Goal: Communication & Community: Answer question/provide support

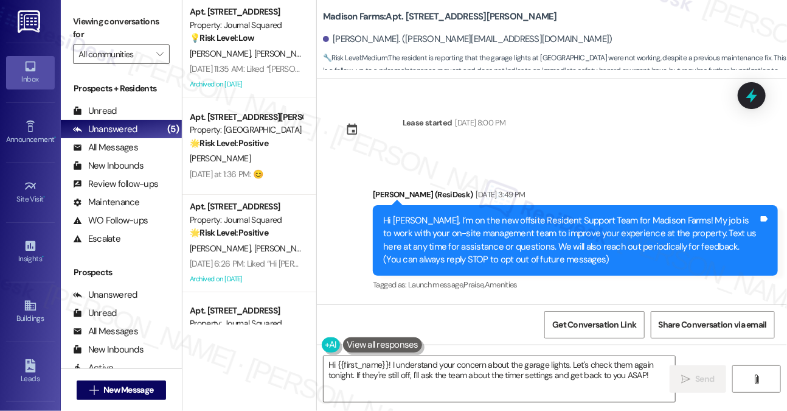
scroll to position [2685, 0]
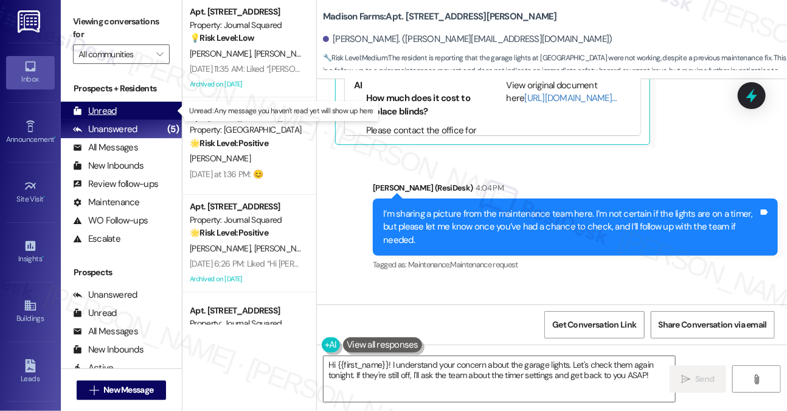
click at [114, 118] on div "Unread (0)" at bounding box center [121, 111] width 121 height 18
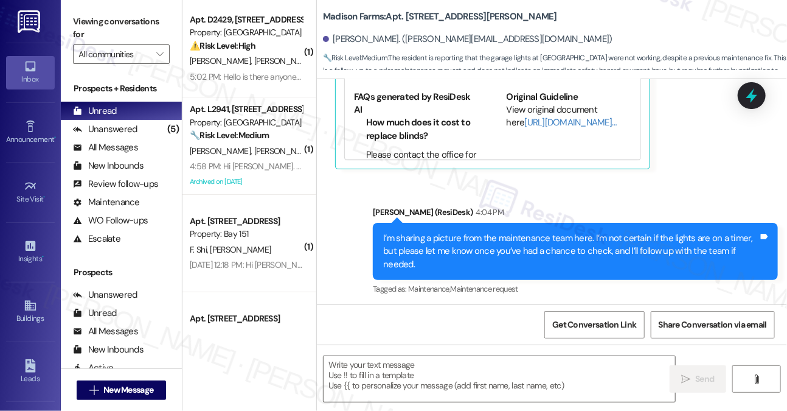
type textarea "Fetching suggested responses. Please feel free to read through the conversation…"
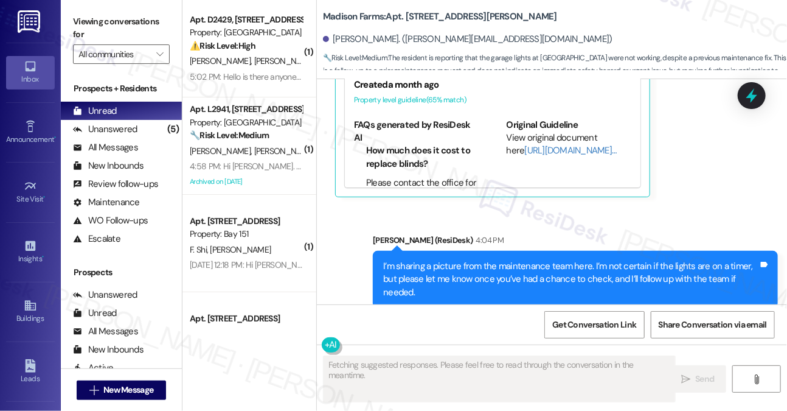
scroll to position [2507, 0]
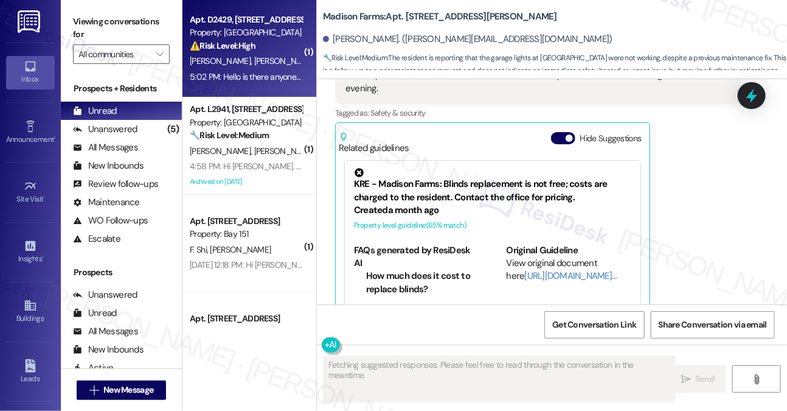
click at [282, 66] on div "[PERSON_NAME] [PERSON_NAME]" at bounding box center [246, 61] width 115 height 15
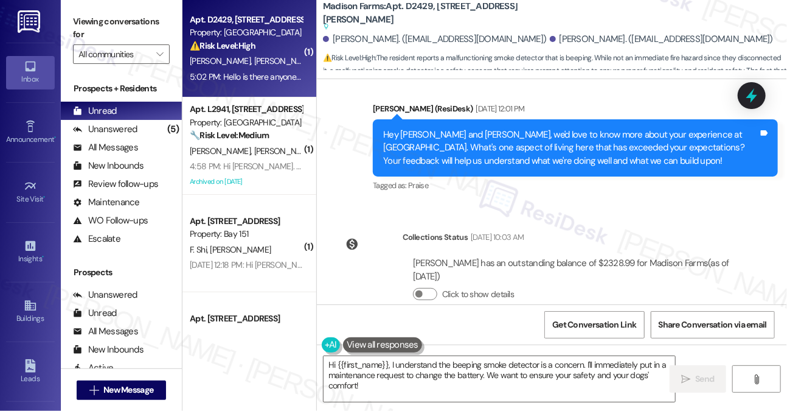
scroll to position [1601, 0]
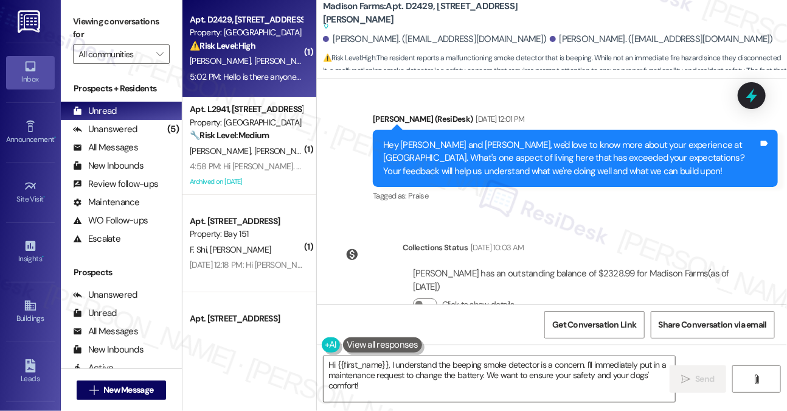
click at [506, 177] on div "Hey [PERSON_NAME] and [PERSON_NAME], we'd love to know more about your experien…" at bounding box center [575, 158] width 405 height 57
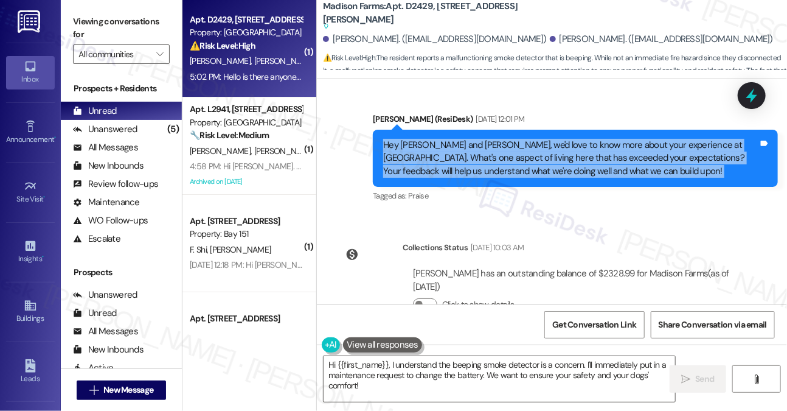
click at [506, 177] on div "Hey [PERSON_NAME] and [PERSON_NAME], we'd love to know more about your experien…" at bounding box center [570, 158] width 375 height 39
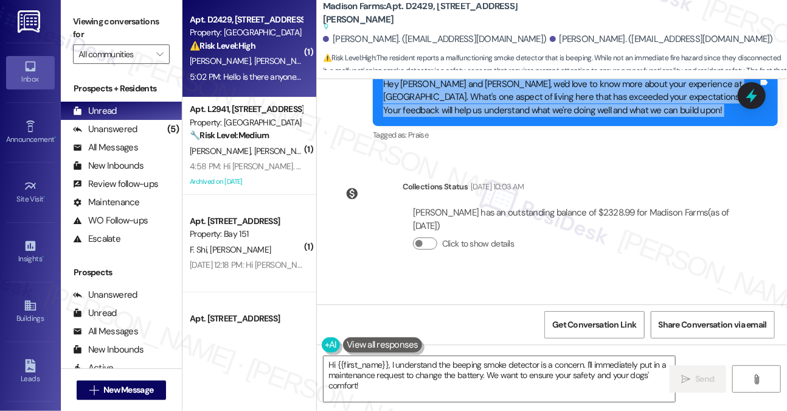
scroll to position [1844, 0]
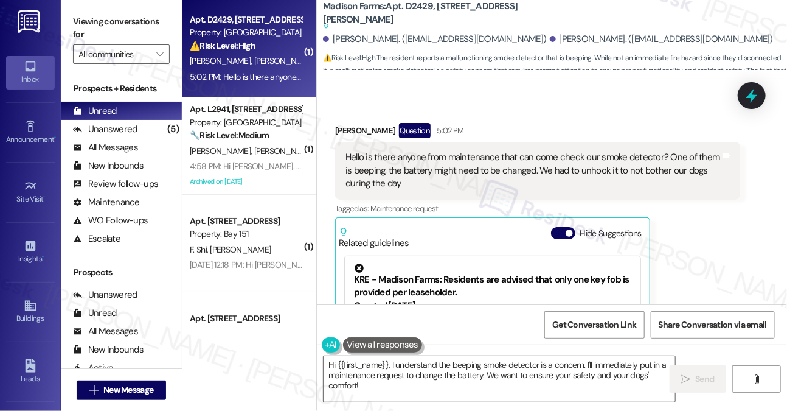
click at [459, 155] on div "Hello is there anyone from maintenance that can come check our smoke detector? …" at bounding box center [533, 170] width 375 height 39
click at [461, 155] on div "Hello is there anyone from maintenance that can come check our smoke detector? …" at bounding box center [533, 170] width 375 height 39
click at [462, 155] on div "Hello is there anyone from maintenance that can come check our smoke detector? …" at bounding box center [533, 170] width 375 height 39
click at [347, 128] on div "[PERSON_NAME] Question 5:02 PM" at bounding box center [537, 132] width 405 height 19
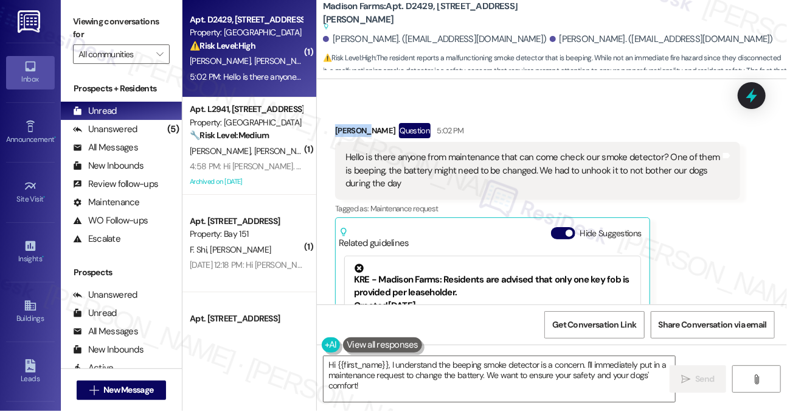
click at [347, 128] on div "[PERSON_NAME] Question 5:02 PM" at bounding box center [537, 132] width 405 height 19
copy div "[PERSON_NAME]"
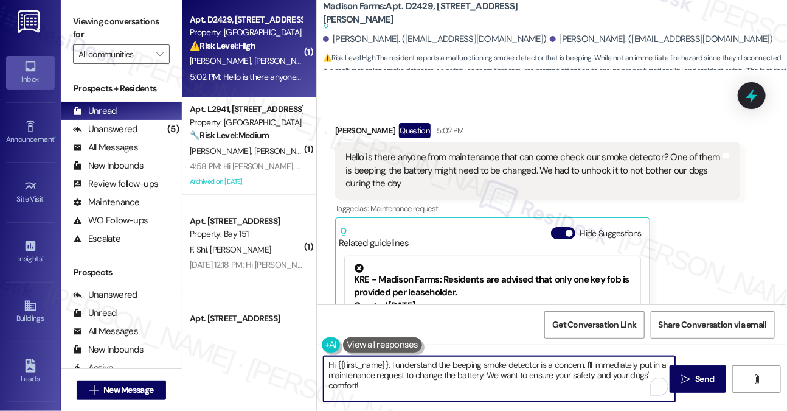
drag, startPoint x: 387, startPoint y: 361, endPoint x: 337, endPoint y: 360, distance: 49.9
click at [337, 360] on textarea "Hi {{first_name}}, I understand the beeping smoke detector is a concern. I'll i…" at bounding box center [500, 379] width 352 height 46
drag, startPoint x: 388, startPoint y: 359, endPoint x: 338, endPoint y: 359, distance: 50.5
click at [338, 359] on textarea "Hi {{first_name}}, I understand the beeping smoke detector is a concern. I'll i…" at bounding box center [500, 379] width 352 height 46
paste textarea "[PERSON_NAME]"
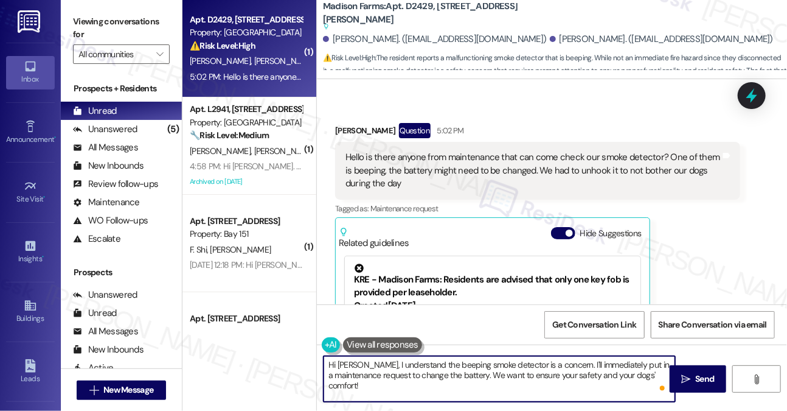
click at [481, 394] on textarea "Hi [PERSON_NAME], I understand the beeping smoke detector is a concern. I'll im…" at bounding box center [500, 379] width 352 height 46
click at [545, 167] on div "Hello is there anyone from maintenance that can come check our smoke detector? …" at bounding box center [533, 170] width 375 height 39
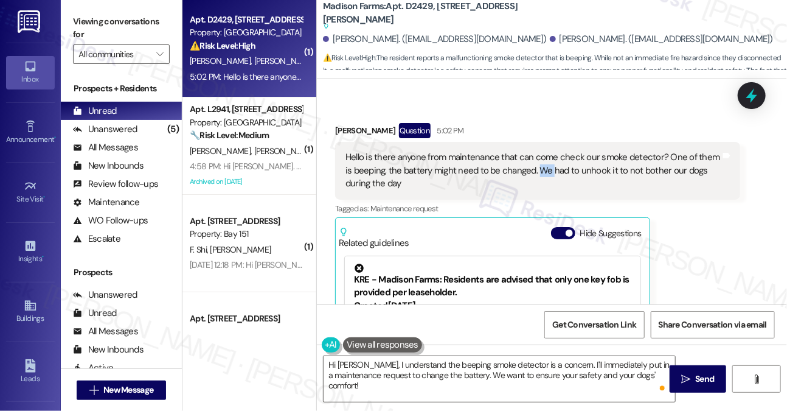
click at [545, 167] on div "Hello is there anyone from maintenance that can come check our smoke detector? …" at bounding box center [533, 170] width 375 height 39
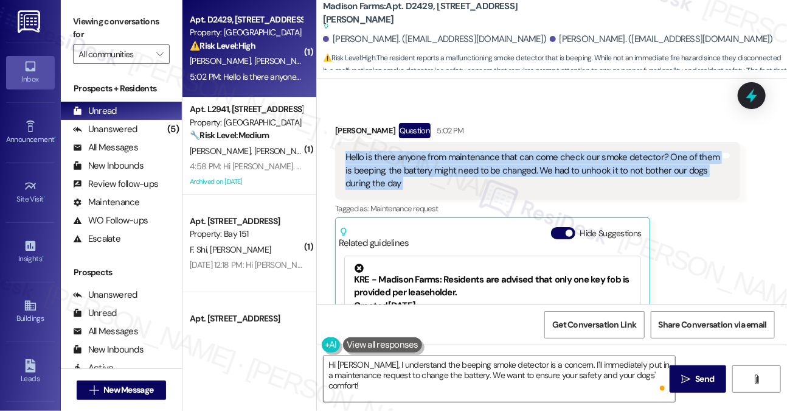
click at [545, 167] on div "Hello is there anyone from maintenance that can come check our smoke detector? …" at bounding box center [533, 170] width 375 height 39
copy div "Hello is there anyone from maintenance that can come check our smoke detector? …"
click at [494, 166] on div "Hello is there anyone from maintenance that can come check our smoke detector? …" at bounding box center [533, 170] width 375 height 39
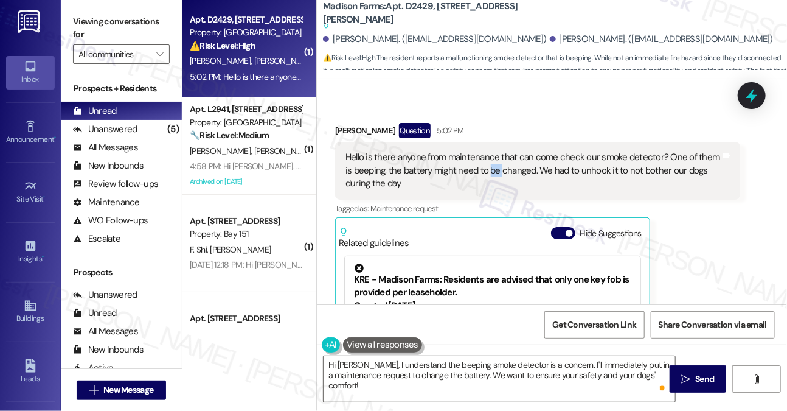
click at [494, 166] on div "Hello is there anyone from maintenance that can come check our smoke detector? …" at bounding box center [533, 170] width 375 height 39
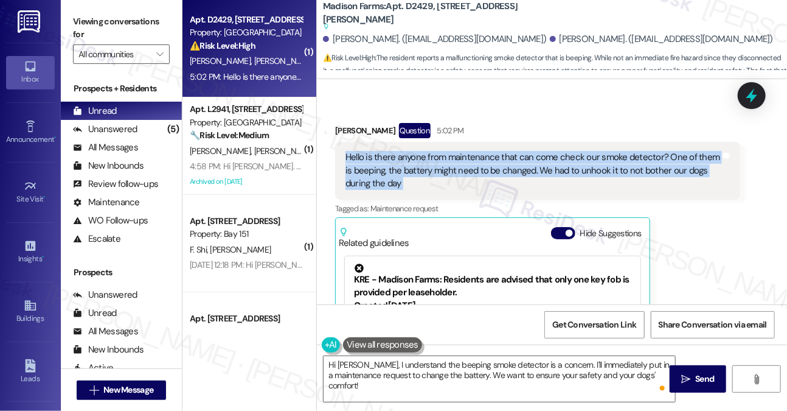
click at [494, 166] on div "Hello is there anyone from maintenance that can come check our smoke detector? …" at bounding box center [533, 170] width 375 height 39
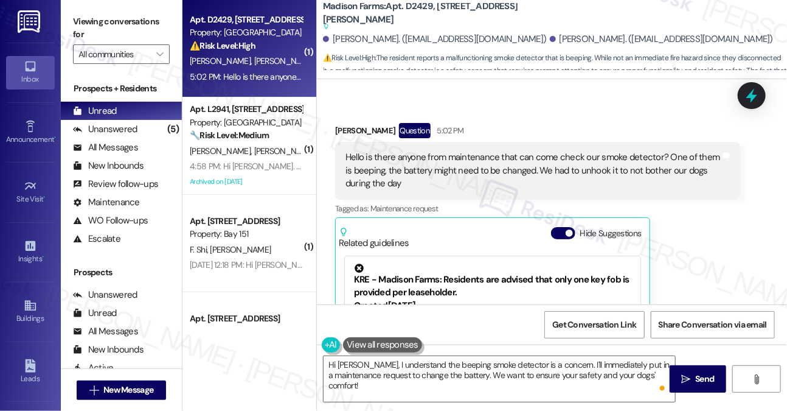
drag, startPoint x: 88, startPoint y: 27, endPoint x: 99, endPoint y: 35, distance: 14.0
click at [88, 27] on label "Viewing conversations for" at bounding box center [121, 28] width 97 height 32
click at [447, 379] on textarea "Hi [PERSON_NAME], I understand the beeping smoke detector is a concern. I'll im…" at bounding box center [500, 379] width 352 height 46
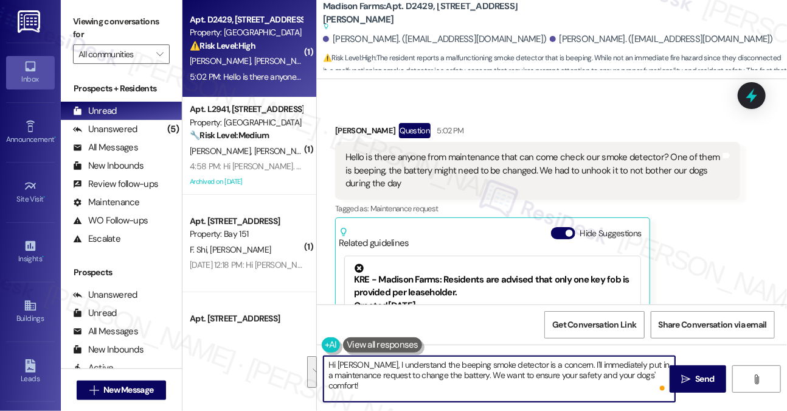
drag, startPoint x: 522, startPoint y: 389, endPoint x: 561, endPoint y: 365, distance: 45.9
click at [561, 365] on textarea "Hi [PERSON_NAME], I understand the beeping smoke detector is a concern. I'll im…" at bounding box center [500, 379] width 352 height 46
paste textarea "Thanks for letting us know about the smoke detector. Can you tell me if it was …"
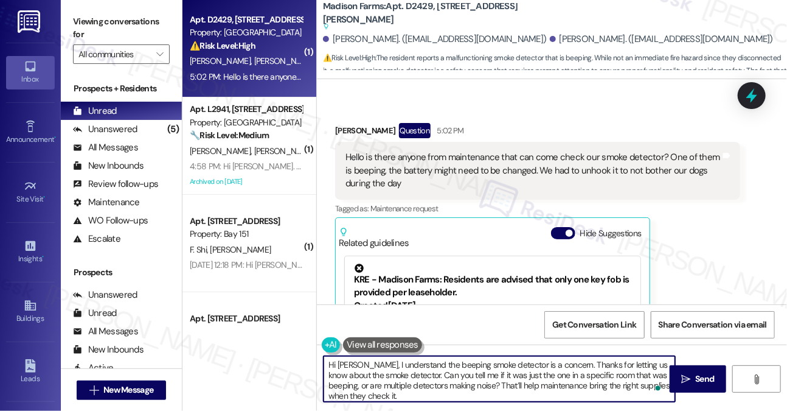
click at [562, 363] on textarea "Hi [PERSON_NAME], I understand the beeping smoke detector is a concern. Thanks …" at bounding box center [500, 379] width 352 height 46
click at [368, 366] on textarea "Hi [PERSON_NAME], I understand the beeping smoke detector is a concern. Thanks …" at bounding box center [500, 379] width 352 height 46
drag, startPoint x: 518, startPoint y: 373, endPoint x: 331, endPoint y: 373, distance: 186.8
click at [331, 373] on textarea "Hi [PERSON_NAME], thanks for reaching out. I understand the beeping smoke detec…" at bounding box center [500, 379] width 352 height 46
drag, startPoint x: 583, startPoint y: 394, endPoint x: 544, endPoint y: 394, distance: 38.9
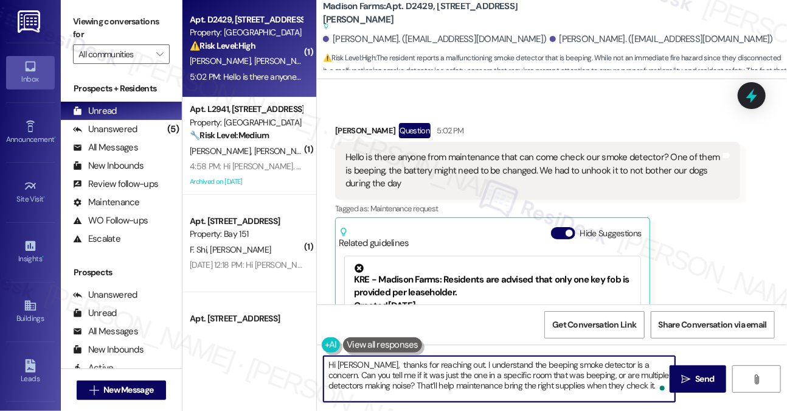
click at [583, 394] on textarea "Hi [PERSON_NAME], thanks for reaching out. I understand the beeping smoke detec…" at bounding box center [500, 379] width 352 height 46
click at [382, 383] on textarea "Hi [PERSON_NAME], thanks for reaching out. I understand the beeping smoke detec…" at bounding box center [500, 379] width 352 height 46
drag, startPoint x: 630, startPoint y: 386, endPoint x: 462, endPoint y: 386, distance: 168.6
click at [462, 386] on textarea "Hi [PERSON_NAME], thanks for reaching out. I understand the beeping smoke detec…" at bounding box center [500, 379] width 352 height 46
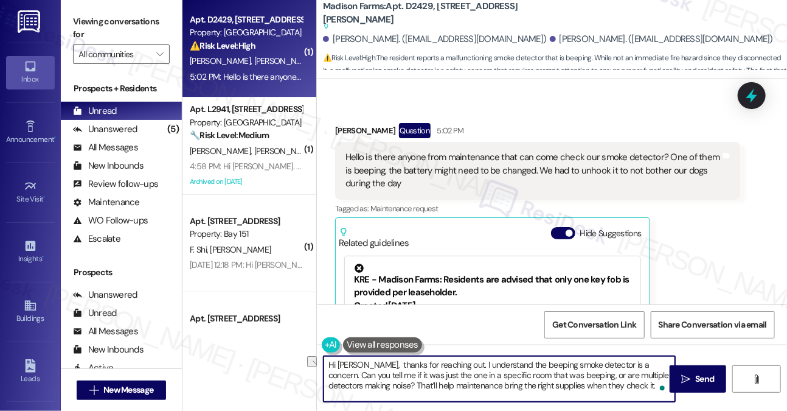
click at [462, 386] on textarea "Hi [PERSON_NAME], thanks for reaching out. I understand the beeping smoke detec…" at bounding box center [500, 379] width 352 height 46
drag, startPoint x: 640, startPoint y: 389, endPoint x: 387, endPoint y: 388, distance: 252.5
click at [387, 388] on textarea "Hi [PERSON_NAME], thanks for reaching out. I understand the beeping smoke detec…" at bounding box center [500, 379] width 352 height 46
type textarea "Hi [PERSON_NAME], thanks for reaching out. I understand the beeping smoke detec…"
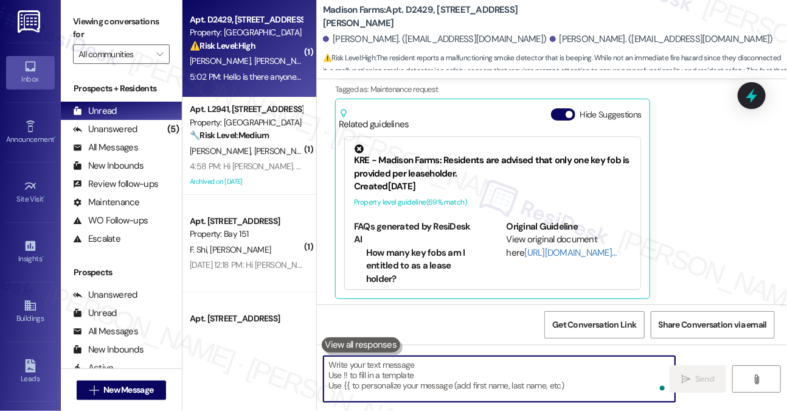
scroll to position [1930, 0]
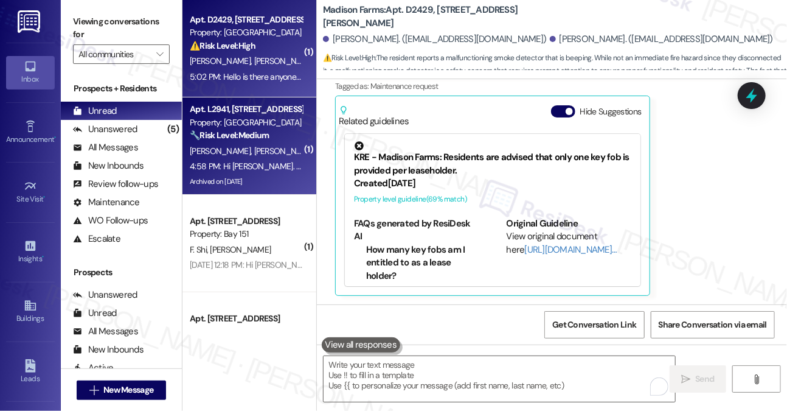
click at [281, 158] on div "[PERSON_NAME] [PERSON_NAME] [PERSON_NAME]" at bounding box center [246, 151] width 115 height 15
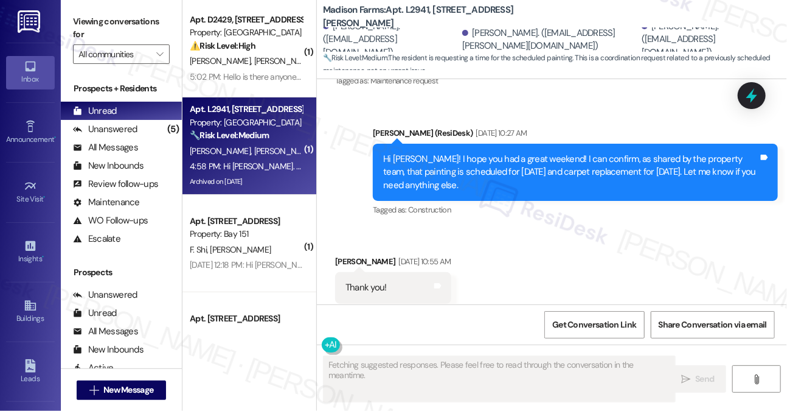
scroll to position [5366, 0]
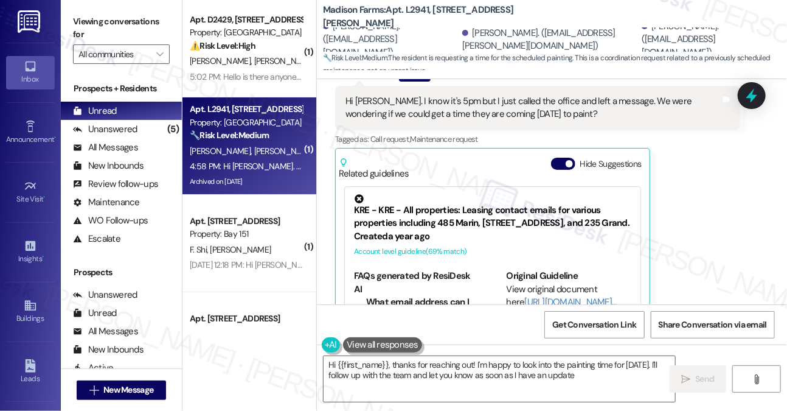
type textarea "Hi {{first_name}}, thanks for reaching out! I'm happy to look into the painting…"
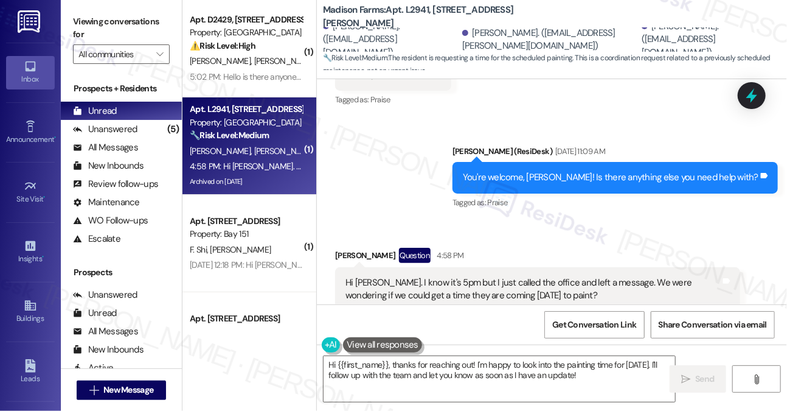
scroll to position [5184, 0]
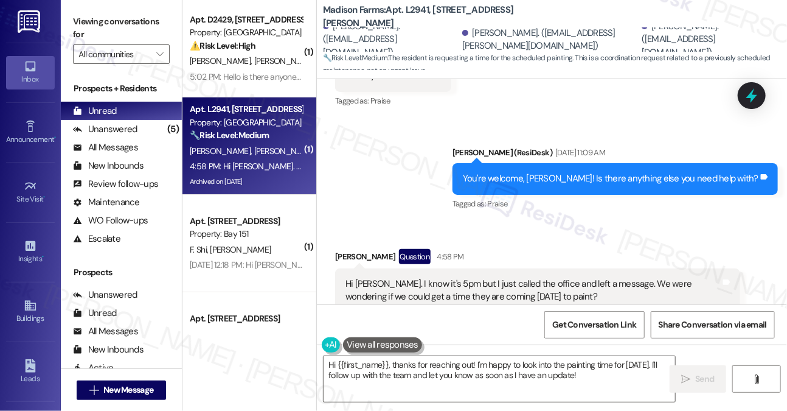
click at [599, 163] on div "You're welcome, [PERSON_NAME]! Is there anything else you need help with? Tags …" at bounding box center [616, 178] width 326 height 31
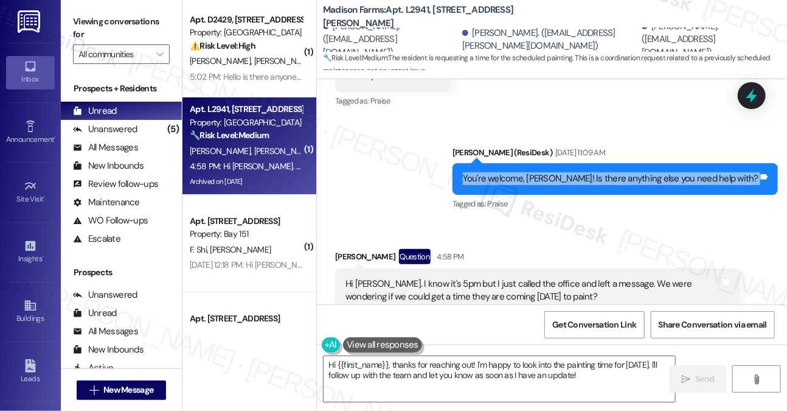
click at [599, 163] on div "You're welcome, [PERSON_NAME]! Is there anything else you need help with? Tags …" at bounding box center [616, 178] width 326 height 31
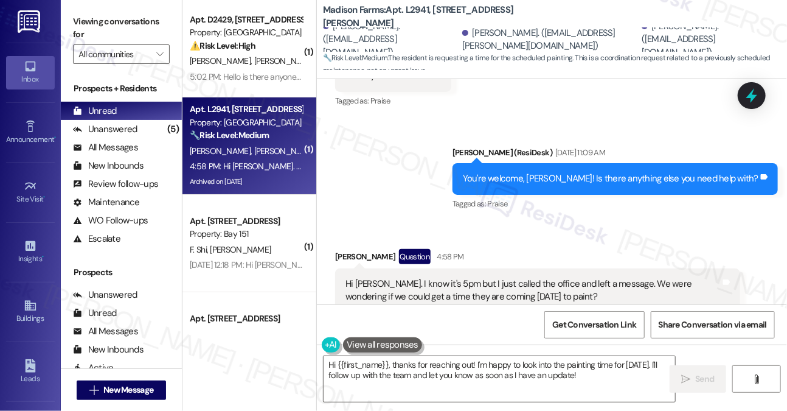
click at [503, 277] on div "Hi [PERSON_NAME]. I know it's 5pm but I just called the office and left a messa…" at bounding box center [533, 290] width 375 height 26
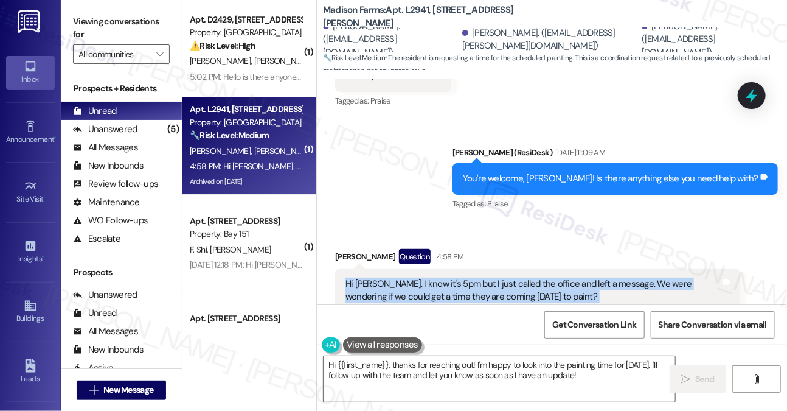
click at [503, 277] on div "Hi [PERSON_NAME]. I know it's 5pm but I just called the office and left a messa…" at bounding box center [533, 290] width 375 height 26
click at [501, 277] on div "Hi [PERSON_NAME]. I know it's 5pm but I just called the office and left a messa…" at bounding box center [533, 290] width 375 height 26
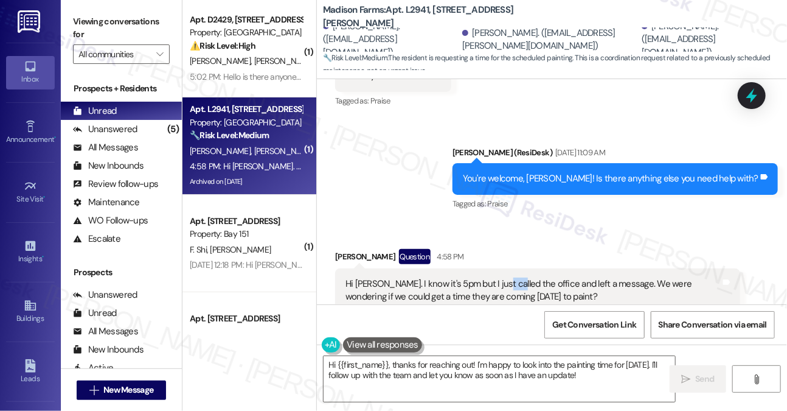
click at [501, 277] on div "Hi [PERSON_NAME]. I know it's 5pm but I just called the office and left a messa…" at bounding box center [533, 290] width 375 height 26
click at [504, 277] on div "Hi [PERSON_NAME]. I know it's 5pm but I just called the office and left a messa…" at bounding box center [533, 290] width 375 height 26
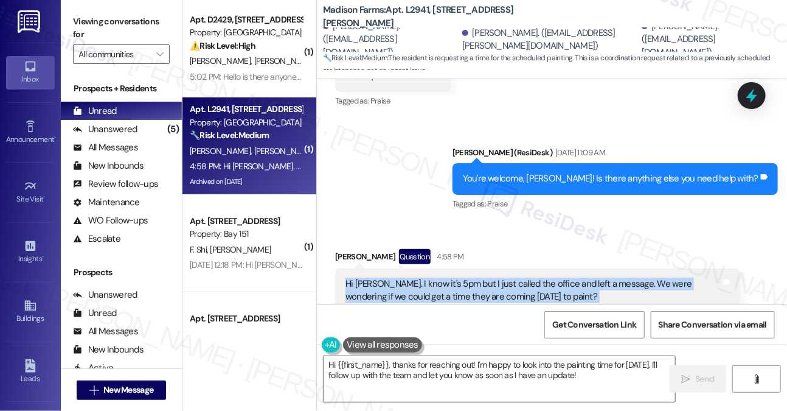
click at [504, 277] on div "Hi [PERSON_NAME]. I know it's 5pm but I just called the office and left a messa…" at bounding box center [533, 290] width 375 height 26
click at [542, 277] on div "Hi [PERSON_NAME]. I know it's 5pm but I just called the office and left a messa…" at bounding box center [533, 290] width 375 height 26
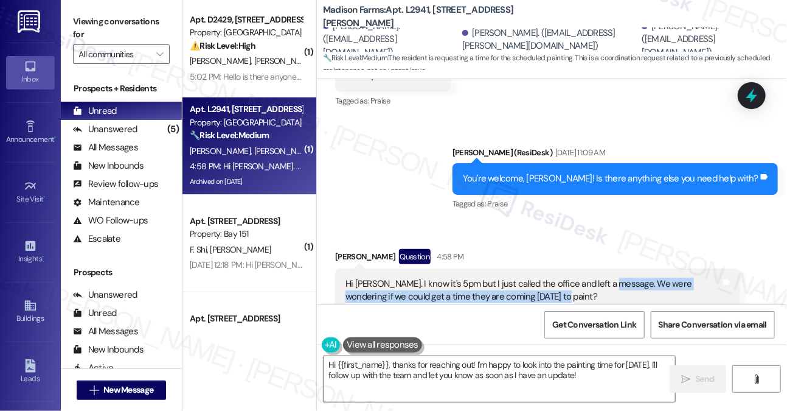
drag, startPoint x: 568, startPoint y: 246, endPoint x: 607, endPoint y: 232, distance: 41.6
click at [607, 277] on div "Hi [PERSON_NAME]. I know it's 5pm but I just called the office and left a messa…" at bounding box center [533, 290] width 375 height 26
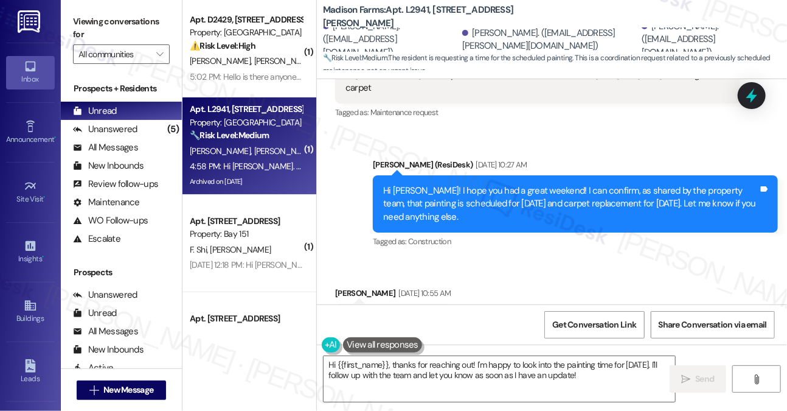
scroll to position [5305, 0]
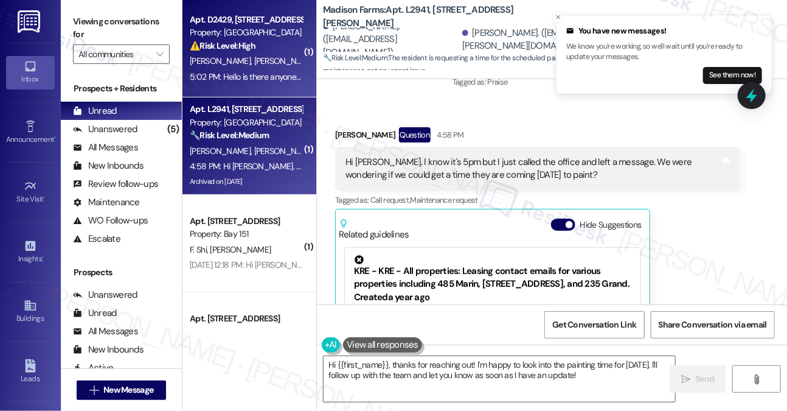
click at [256, 74] on div "5:02 PM: Hello is there anyone from maintenance that can come check our smoke d…" at bounding box center [570, 76] width 760 height 11
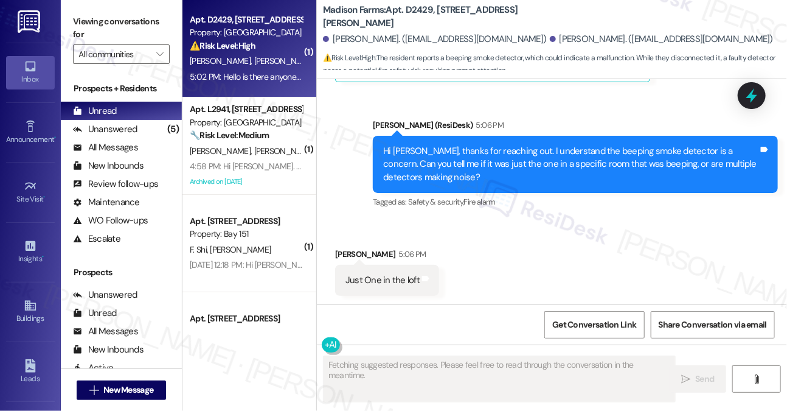
scroll to position [1980, 0]
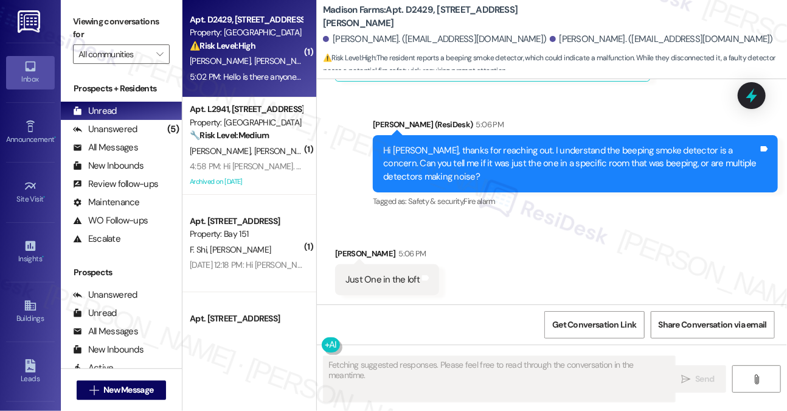
click at [521, 182] on div "Hi [PERSON_NAME], thanks for reaching out. I understand the beeping smoke detec…" at bounding box center [570, 163] width 375 height 39
click at [526, 182] on div "Hi [PERSON_NAME], thanks for reaching out. I understand the beeping smoke detec…" at bounding box center [570, 163] width 375 height 39
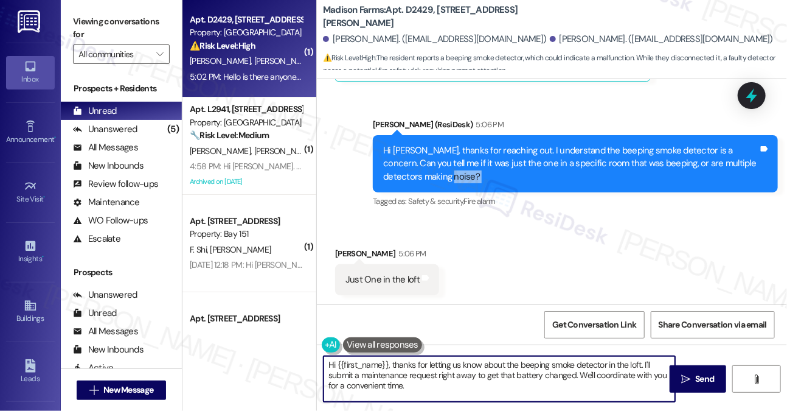
click at [455, 375] on textarea "Hi {{first_name}}, thanks for letting us know about the beeping smoke detector …" at bounding box center [500, 379] width 352 height 46
click at [456, 375] on textarea "Hi {{first_name}}, thanks for letting us know about the beeping smoke detector …" at bounding box center [500, 379] width 352 height 46
click at [458, 375] on textarea "Hi {{first_name}}, thanks for letting us know about the beeping smoke detector …" at bounding box center [500, 379] width 352 height 46
click at [458, 374] on textarea "Hi {{first_name}}, thanks for letting us know about the beeping smoke detector …" at bounding box center [500, 379] width 352 height 46
click at [492, 383] on textarea "Hi {{first_name}}, thanks for letting us know about the beeping smoke detector …" at bounding box center [500, 379] width 352 height 46
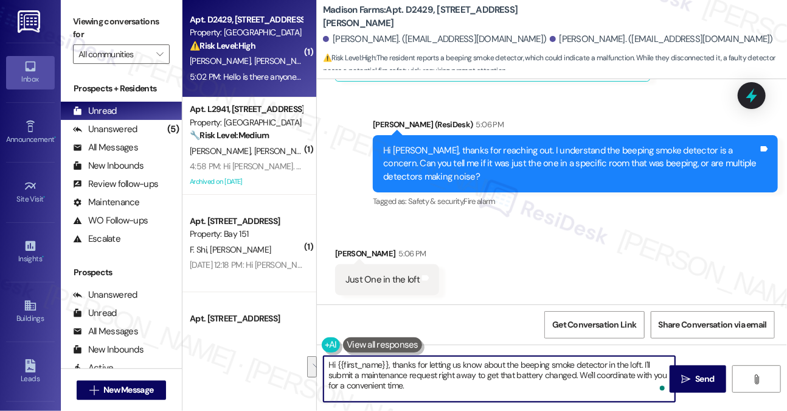
drag, startPoint x: 553, startPoint y: 388, endPoint x: 579, endPoint y: 374, distance: 30.2
click at [579, 374] on textarea "Hi {{first_name}}, thanks for letting us know about the beeping smoke detector …" at bounding box center [500, 379] width 352 height 46
click at [599, 369] on textarea "Hi {{first_name}}, thanks for letting us know about the beeping smoke detector …" at bounding box center [500, 379] width 352 height 46
click at [602, 374] on textarea "Hi {{first_name}}, thanks for letting us know about the beeping smoke detector …" at bounding box center [500, 379] width 352 height 46
click at [599, 376] on textarea "Hi {{first_name}}, thanks for letting us know about the beeping smoke detector …" at bounding box center [500, 379] width 352 height 46
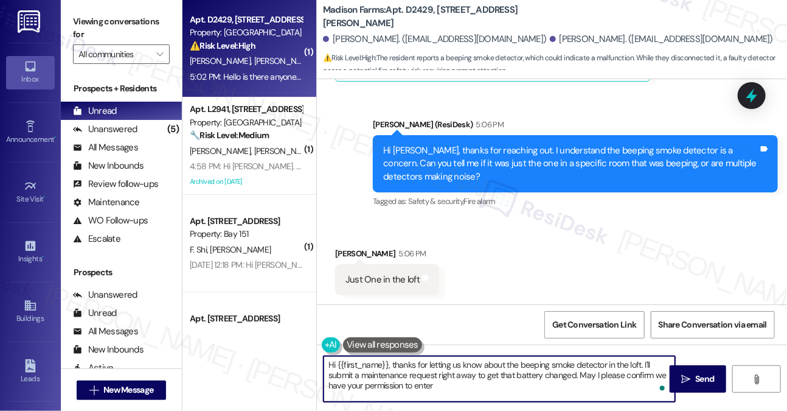
click at [529, 390] on textarea "Hi {{first_name}}, thanks for letting us know about the beeping smoke detector …" at bounding box center [500, 379] width 352 height 46
click at [596, 275] on div "Received via SMS [PERSON_NAME] 5:06 PM Just One in the loft Tags and notes" at bounding box center [552, 262] width 470 height 85
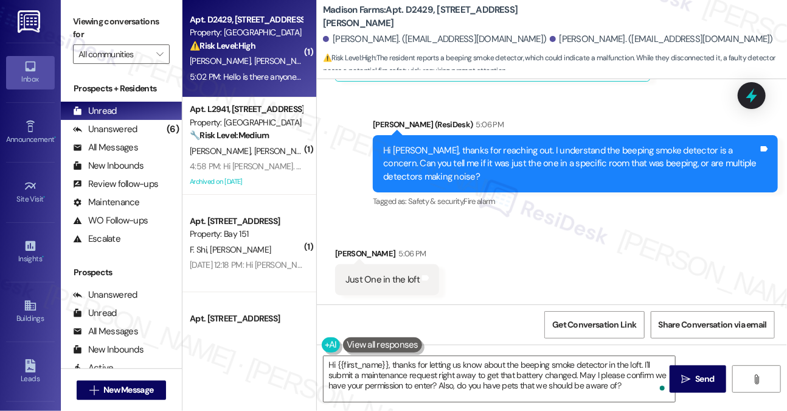
scroll to position [1033, 0]
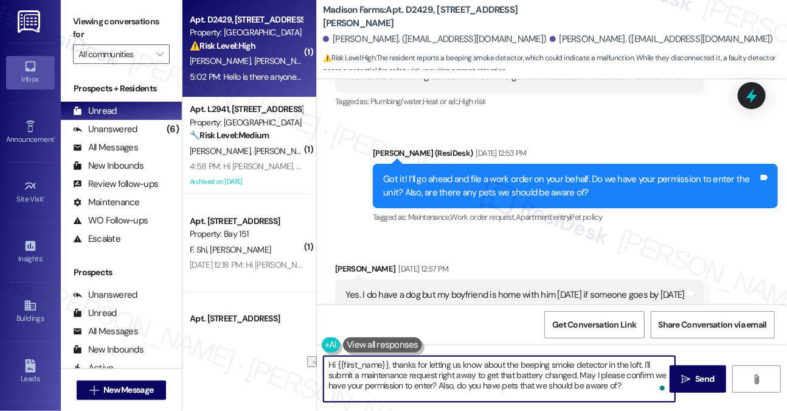
drag, startPoint x: 620, startPoint y: 386, endPoint x: 438, endPoint y: 389, distance: 182.6
click at [438, 389] on textarea "Hi {{first_name}}, thanks for letting us know about the beeping smoke detector …" at bounding box center [500, 379] width 352 height 46
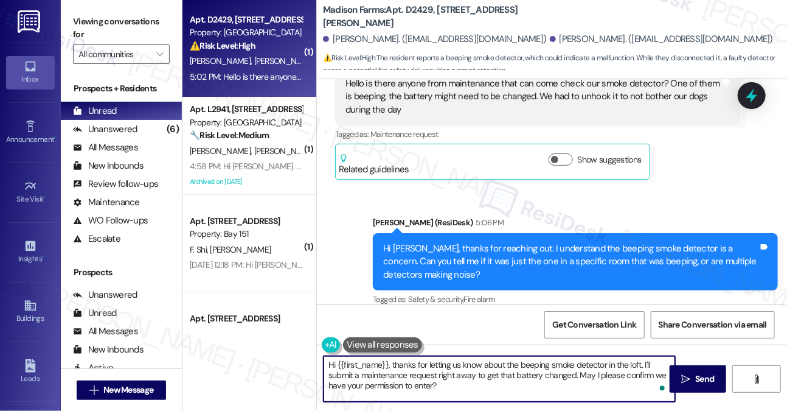
scroll to position [1980, 0]
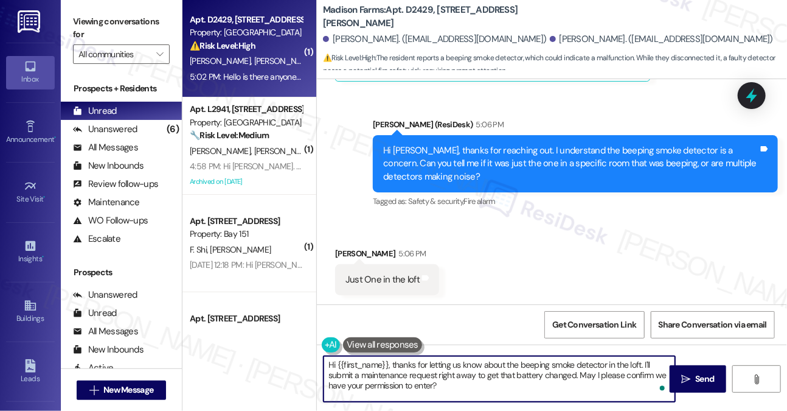
click at [434, 387] on textarea "Hi {{first_name}}, thanks for letting us know about the beeping smoke detector …" at bounding box center [500, 379] width 352 height 46
click at [478, 379] on textarea "Hi {{first_name}}, thanks for letting us know about the beeping smoke detector …" at bounding box center [500, 379] width 352 height 46
drag, startPoint x: 642, startPoint y: 362, endPoint x: 327, endPoint y: 361, distance: 315.2
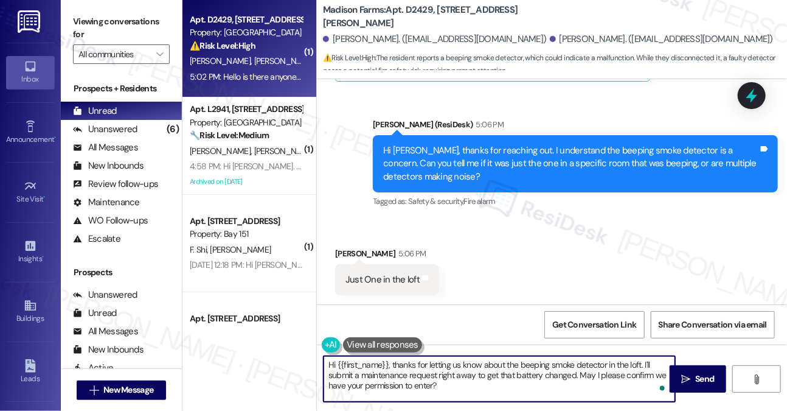
click at [325, 361] on textarea "Hi {{first_name}}, thanks for letting us know about the beeping smoke detector …" at bounding box center [500, 379] width 352 height 46
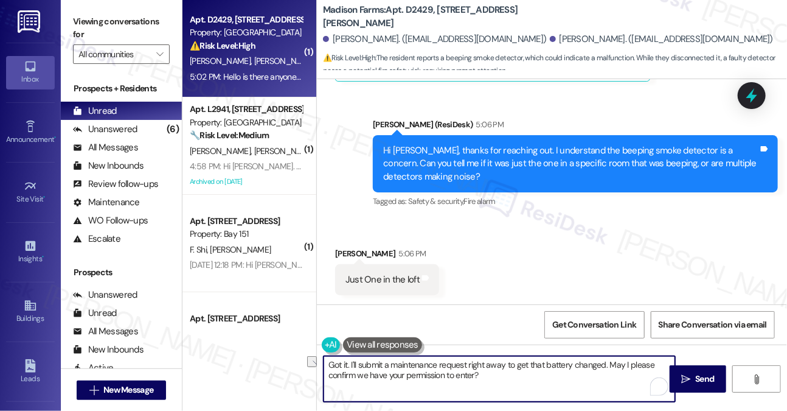
drag, startPoint x: 470, startPoint y: 361, endPoint x: 508, endPoint y: 357, distance: 38.6
click at [508, 357] on textarea "Got it. I'll submit a maintenance request right away to get that battery change…" at bounding box center [500, 379] width 352 height 46
type textarea "Got it. I'll submit a maintenance request to get that battery changed. May I pl…"
click at [509, 367] on textarea "Got it. I'll submit a maintenance request to get that battery changed. May I pl…" at bounding box center [500, 379] width 352 height 46
click at [508, 371] on textarea "Got it. I'll submit a maintenance request to get that battery changed. May I pl…" at bounding box center [500, 379] width 352 height 46
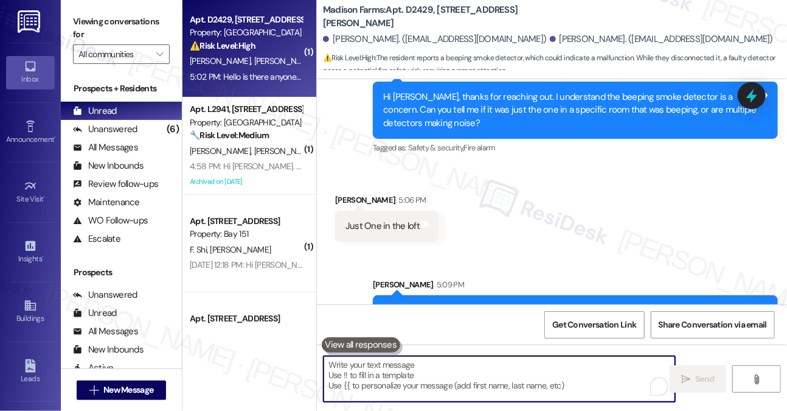
scroll to position [2078, 0]
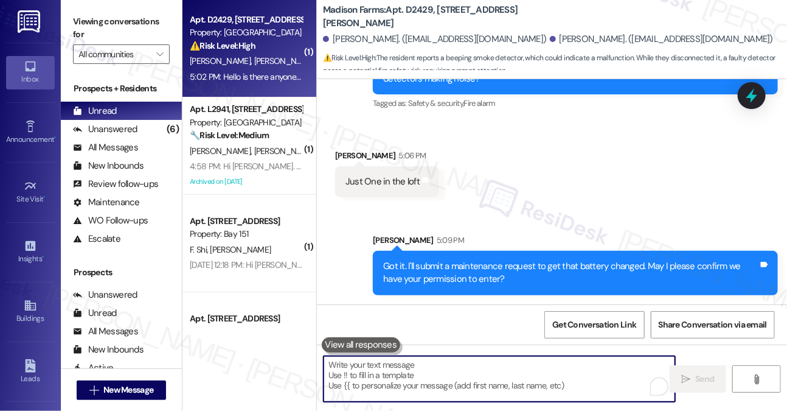
click at [473, 246] on div "[PERSON_NAME] 5:09 PM" at bounding box center [575, 242] width 405 height 17
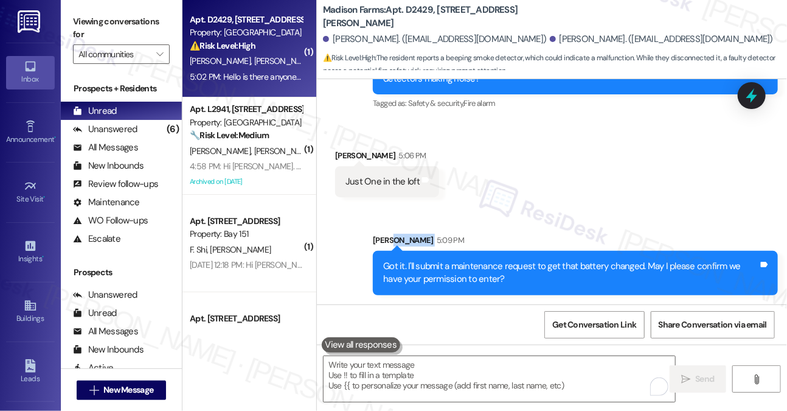
click at [473, 246] on div "[PERSON_NAME] 5:09 PM" at bounding box center [575, 242] width 405 height 17
click at [483, 267] on div "Got it. I'll submit a maintenance request to get that battery changed. May I pl…" at bounding box center [570, 273] width 375 height 26
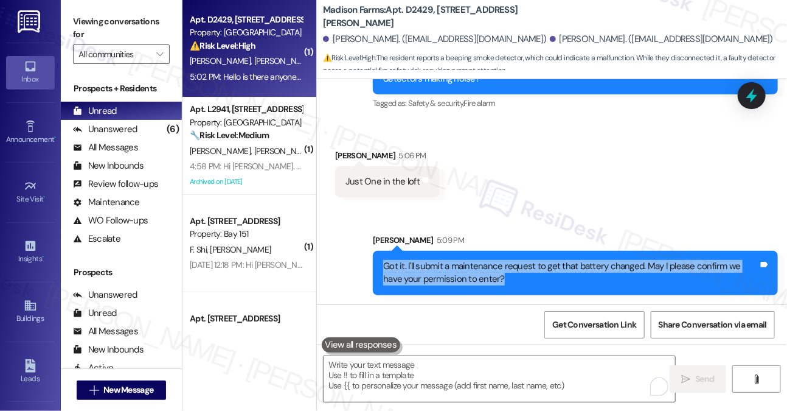
drag, startPoint x: 483, startPoint y: 267, endPoint x: 556, endPoint y: 212, distance: 90.8
click at [483, 267] on div "Got it. I'll submit a maintenance request to get that battery changed. May I pl…" at bounding box center [570, 273] width 375 height 26
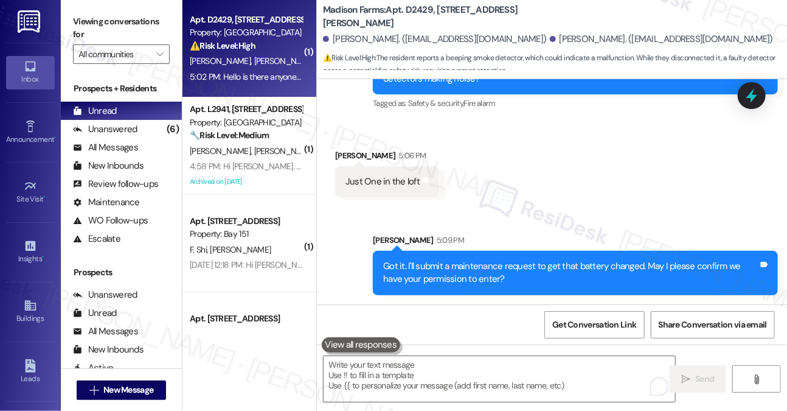
click at [96, 21] on label "Viewing conversations for" at bounding box center [121, 28] width 97 height 32
click at [414, 16] on b "Madison Farms: Apt. D2429, [STREET_ADDRESS][PERSON_NAME]" at bounding box center [444, 17] width 243 height 26
copy b "2"
click at [419, 16] on b "Madison Farms: Apt. D2429, [STREET_ADDRESS][PERSON_NAME]" at bounding box center [444, 17] width 243 height 26
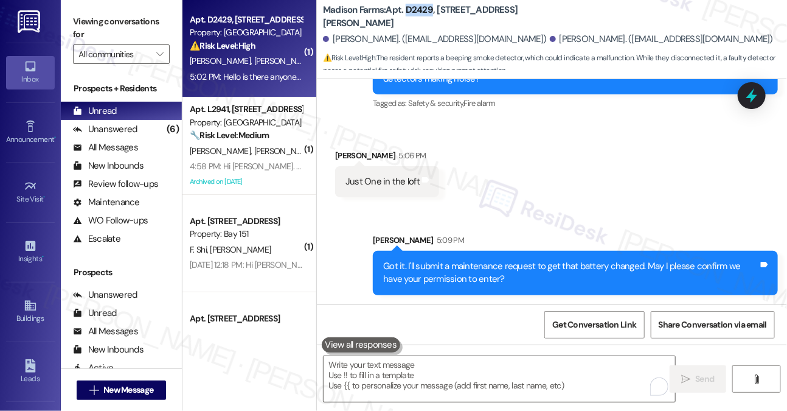
click at [419, 16] on b "Madison Farms: Apt. D2429, [STREET_ADDRESS][PERSON_NAME]" at bounding box center [444, 17] width 243 height 26
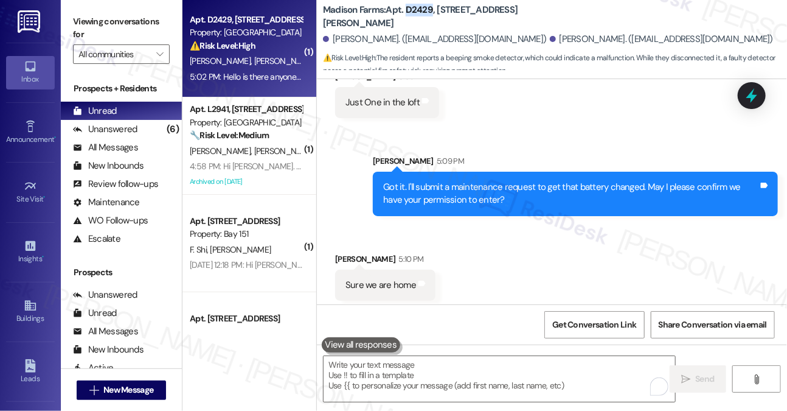
scroll to position [2162, 0]
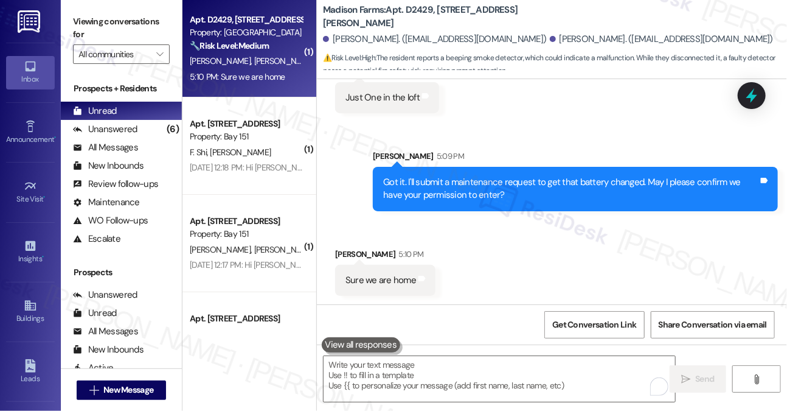
click at [92, 12] on label "Viewing conversations for" at bounding box center [121, 28] width 97 height 32
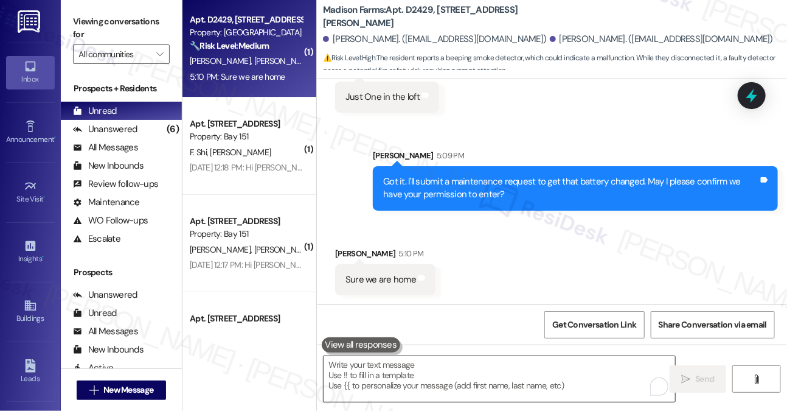
click at [416, 374] on textarea "To enrich screen reader interactions, please activate Accessibility in Grammarl…" at bounding box center [500, 379] width 352 height 46
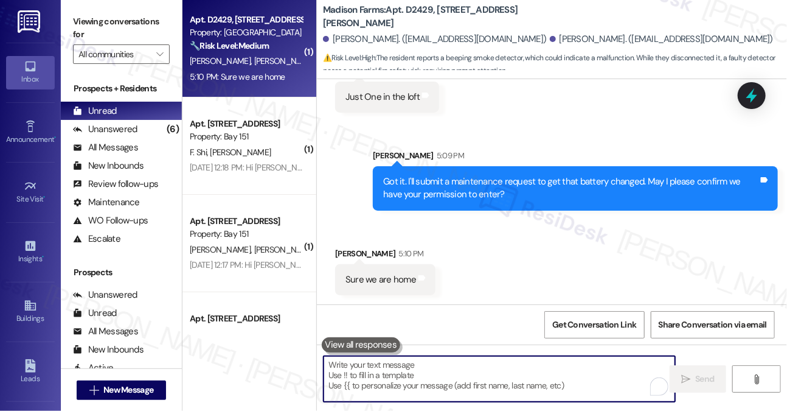
click at [442, 372] on textarea "To enrich screen reader interactions, please activate Accessibility in Grammarl…" at bounding box center [500, 379] width 352 height 46
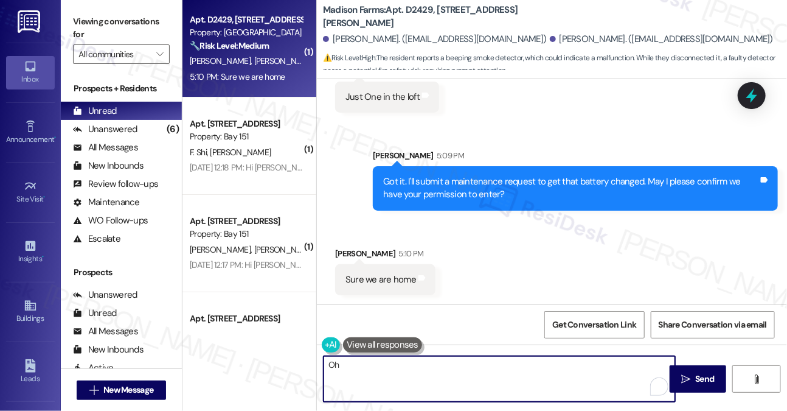
type textarea "O"
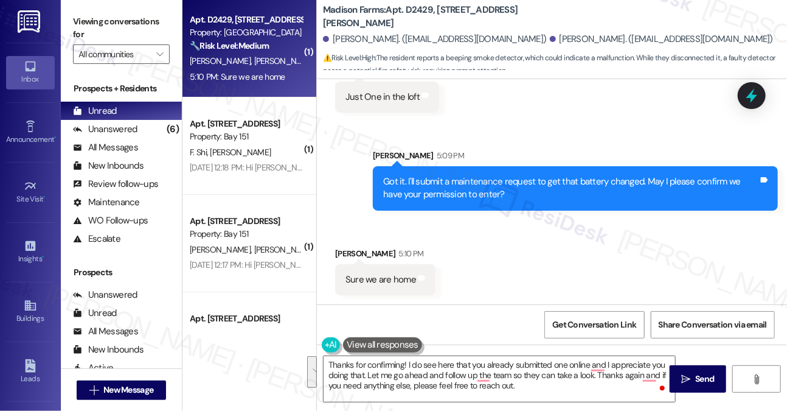
drag, startPoint x: 94, startPoint y: 19, endPoint x: 112, endPoint y: 24, distance: 18.9
click at [94, 19] on label "Viewing conversations for" at bounding box center [121, 28] width 97 height 32
click at [456, 374] on textarea "Thanks for confirming! I do see here that you already submitted one online and …" at bounding box center [500, 379] width 352 height 46
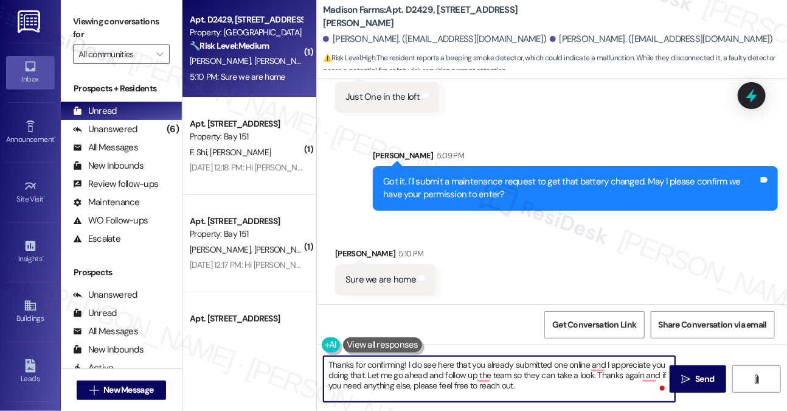
click at [456, 374] on textarea "Thanks for confirming! I do see here that you already submitted one online and …" at bounding box center [500, 379] width 352 height 46
paste textarea "see that you’ve already submitted a request online — I really appreciate you do…"
click at [425, 361] on textarea "Thanks for confirming! I see that you’ve already submitted a request online — I…" at bounding box center [500, 379] width 352 height 46
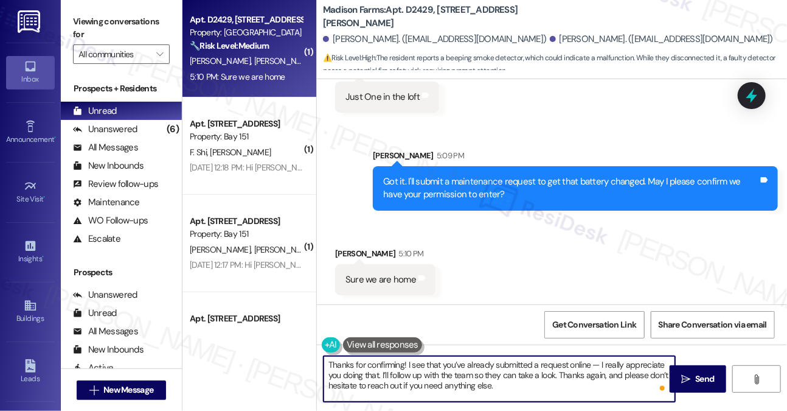
click at [425, 361] on textarea "Thanks for confirming! I see that you’ve already submitted a request online — I…" at bounding box center [500, 379] width 352 height 46
click at [599, 360] on textarea "Thanks for confirming! I see that you’ve already submitted a request online — I…" at bounding box center [500, 379] width 352 height 46
drag, startPoint x: 599, startPoint y: 362, endPoint x: 587, endPoint y: 362, distance: 11.6
click at [587, 362] on textarea "Thanks for confirming! I see that you’ve already submitted a request online — I…" at bounding box center [500, 379] width 352 height 46
click at [589, 362] on textarea "Thanks for confirming! I see that you’ve already submitted a request online — I…" at bounding box center [500, 379] width 352 height 46
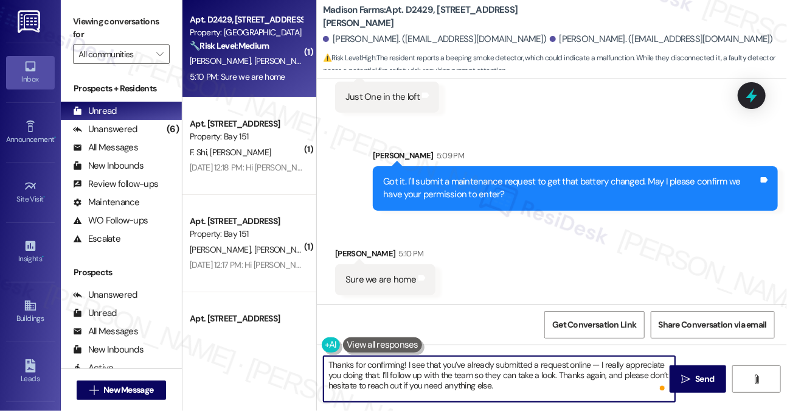
drag, startPoint x: 599, startPoint y: 364, endPoint x: 588, endPoint y: 362, distance: 10.5
click at [588, 362] on textarea "Thanks for confirming! I see that you’ve already submitted a request online — I…" at bounding box center [500, 379] width 352 height 46
click at [621, 365] on textarea "Thanks for confirming! I see that you’ve already submitted a request online. I …" at bounding box center [500, 379] width 352 height 46
click at [606, 361] on textarea "Thanks for confirming! I see that you’ve already submitted a request online. I …" at bounding box center [500, 379] width 352 height 46
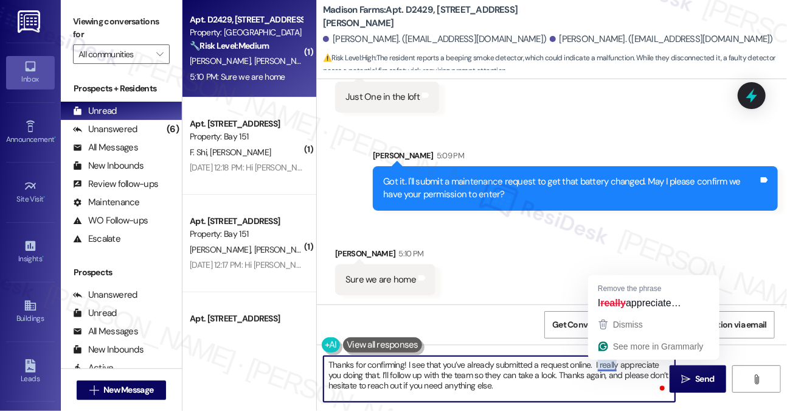
click at [606, 361] on textarea "Thanks for confirming! I see that you’ve already submitted a request online. I …" at bounding box center [500, 379] width 352 height 46
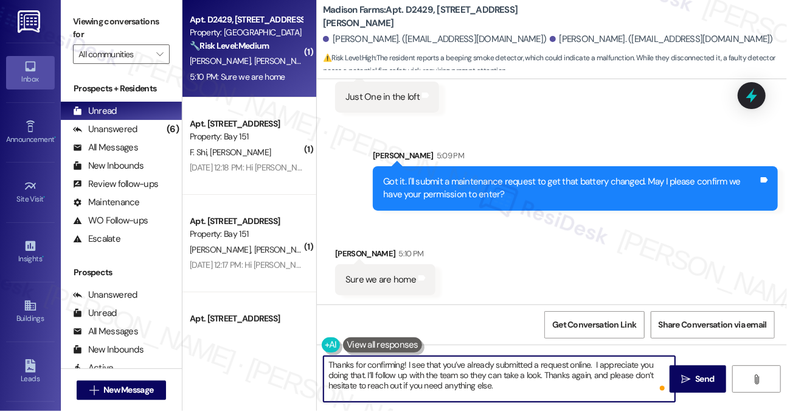
click at [593, 364] on textarea "Thanks for confirming! I see that you’ve already submitted a request online. I …" at bounding box center [500, 379] width 352 height 46
click at [481, 372] on textarea "Thanks for confirming! I see that you’ve already submitted a request online. I …" at bounding box center [500, 379] width 352 height 46
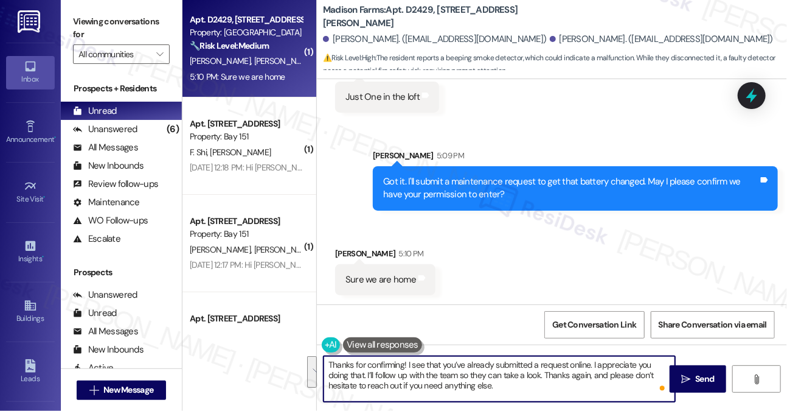
click at [526, 371] on textarea "Thanks for confirming! I see that you’ve already submitted a request online. I …" at bounding box center [500, 379] width 352 height 46
click at [563, 379] on textarea "Thanks for confirming! I see that you’ve already submitted a request online. I …" at bounding box center [500, 379] width 352 height 46
click at [616, 361] on textarea "Thanks for confirming! I see that you’ve already submitted a request online. I …" at bounding box center [500, 379] width 352 height 46
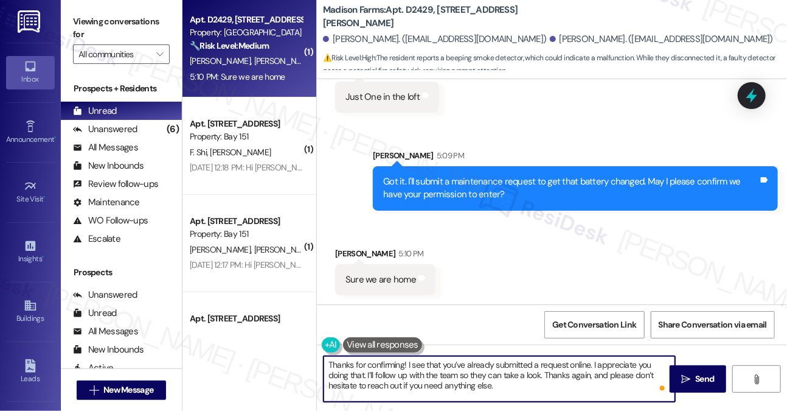
click at [616, 361] on textarea "Thanks for confirming! I see that you’ve already submitted a request online. I …" at bounding box center [500, 379] width 352 height 46
click at [455, 374] on textarea "Thanks for confirming! I see that you’ve already submitted a request online. I …" at bounding box center [500, 379] width 352 height 46
click at [521, 378] on textarea "Thanks for confirming! I see that you’ve already submitted a request online. I …" at bounding box center [500, 379] width 352 height 46
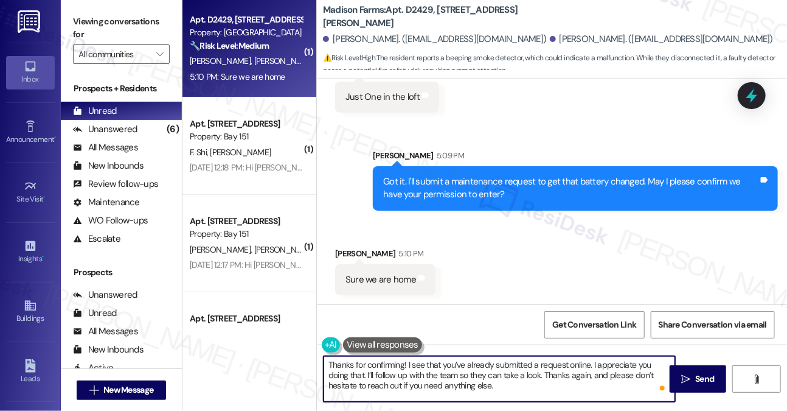
click at [521, 378] on textarea "Thanks for confirming! I see that you’ve already submitted a request online. I …" at bounding box center [500, 379] width 352 height 46
click at [556, 386] on textarea "Thanks for confirming! I see that you’ve already submitted a request online. I …" at bounding box center [500, 379] width 352 height 46
type textarea "Thanks for confirming! I see that you’ve already submitted a request online. I …"
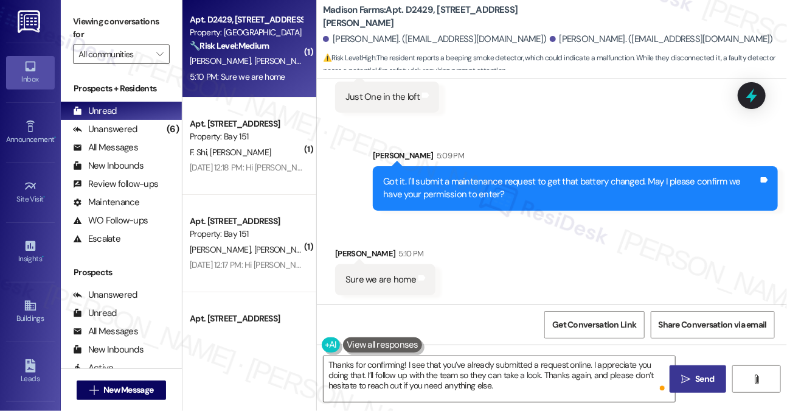
click at [688, 375] on icon "" at bounding box center [686, 379] width 9 height 10
click at [517, 214] on div "Sent via SMS [PERSON_NAME] 5:09 PM Got it. I'll submit a maintenance request to…" at bounding box center [576, 180] width 424 height 80
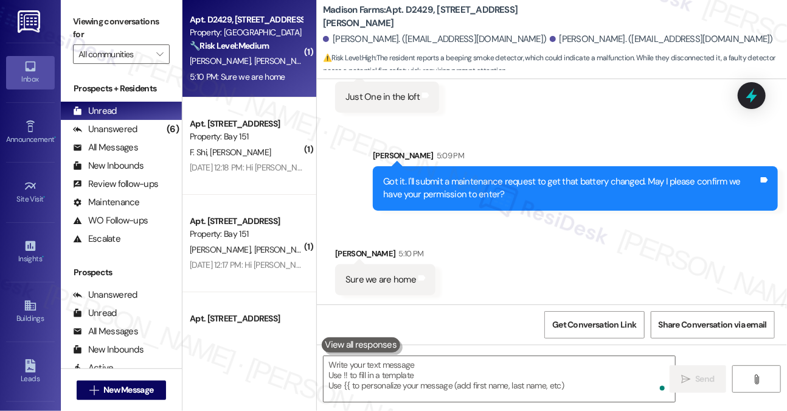
scroll to position [2162, 0]
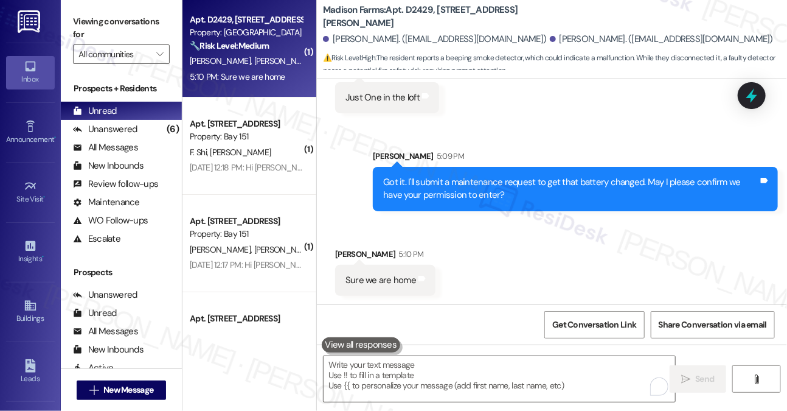
drag, startPoint x: 107, startPoint y: 29, endPoint x: 123, endPoint y: 37, distance: 18.0
click at [107, 29] on label "Viewing conversations for" at bounding box center [121, 28] width 97 height 32
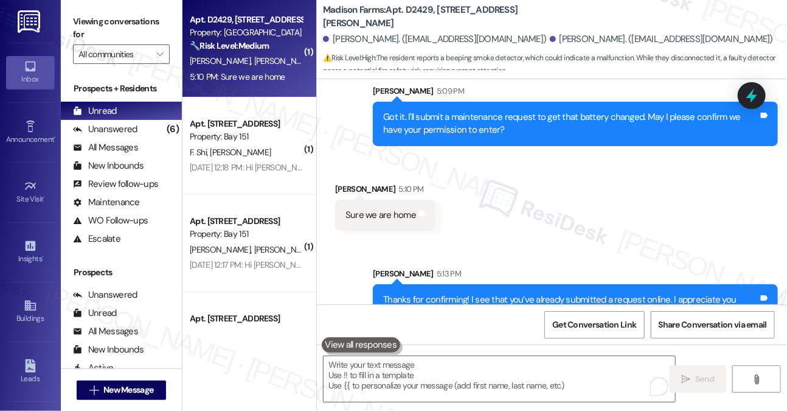
scroll to position [2273, 0]
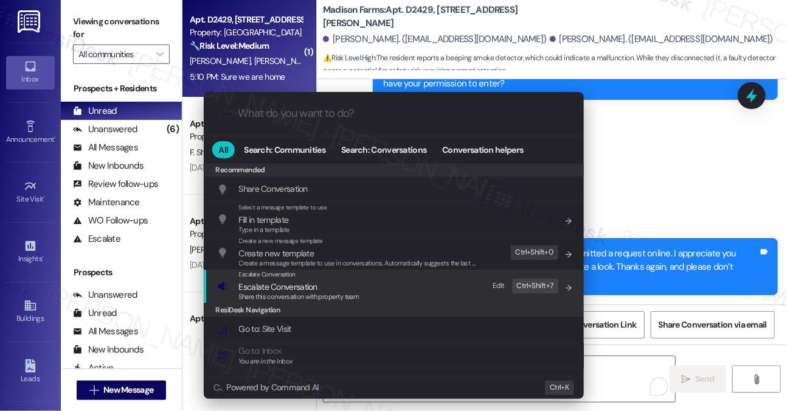
click at [430, 284] on div "Escalate Conversation Escalate Conversation Share this conversation with proper…" at bounding box center [395, 286] width 356 height 33
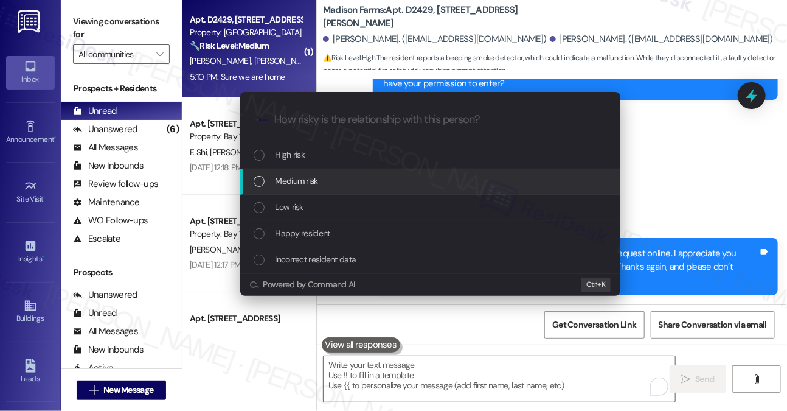
click at [375, 187] on div "Medium risk" at bounding box center [432, 180] width 356 height 13
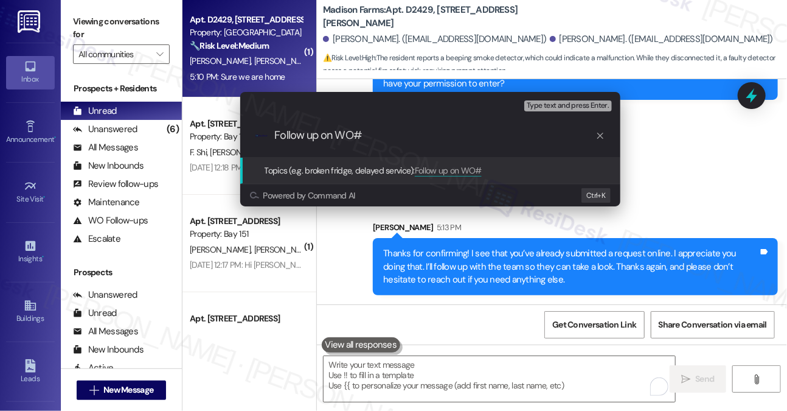
paste input "22437"
type input "Follow up on WO#22437 - Smoke detector beeping in loft"
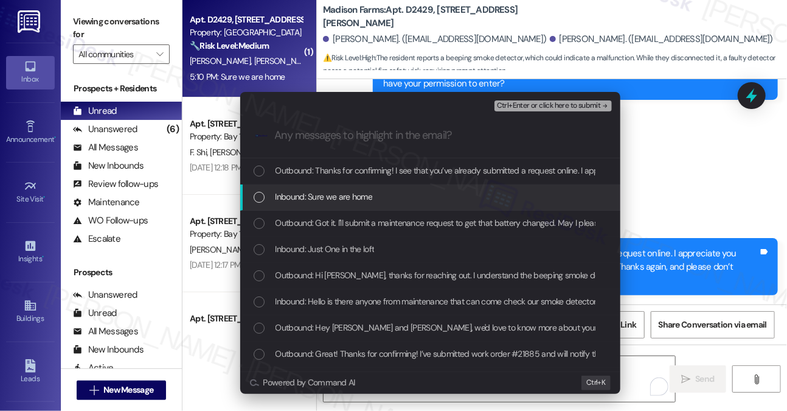
click at [372, 198] on div "Inbound: Sure we are home" at bounding box center [432, 196] width 356 height 13
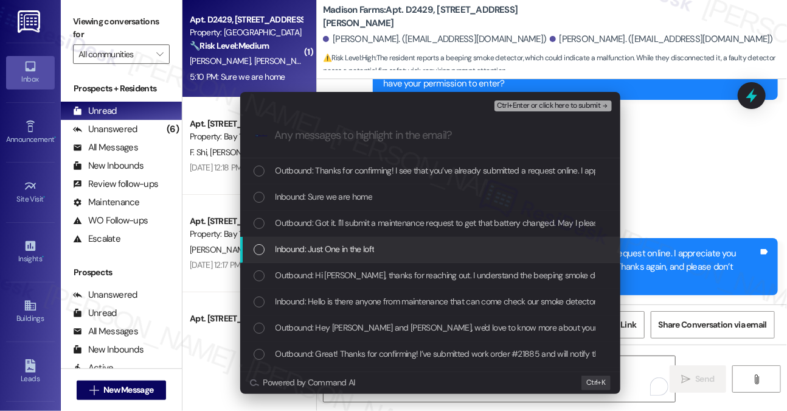
click at [368, 248] on span "Inbound: Just One in the loft" at bounding box center [325, 248] width 99 height 13
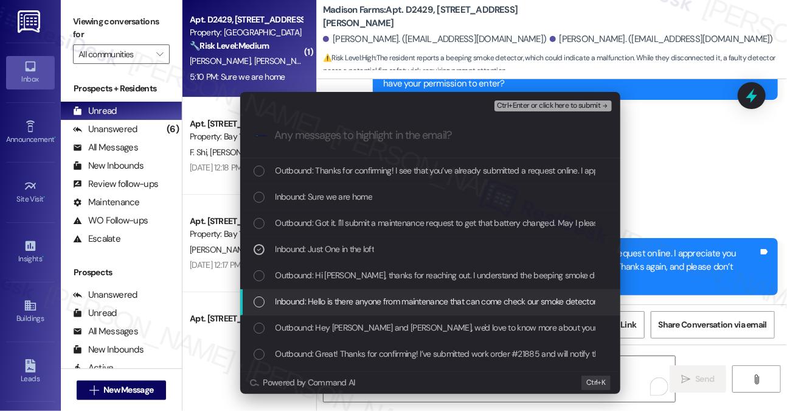
click at [364, 298] on span "Inbound: Hello is there anyone from maintenance that can come check our smoke d…" at bounding box center [655, 301] width 759 height 13
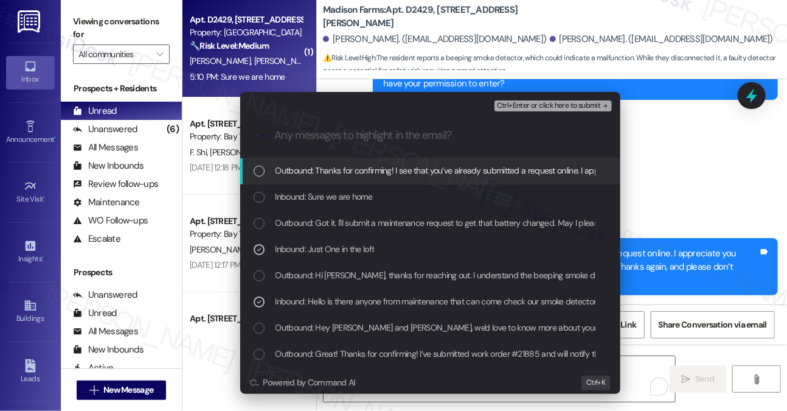
click at [562, 106] on span "Ctrl+Enter or click here to submit" at bounding box center [549, 106] width 104 height 9
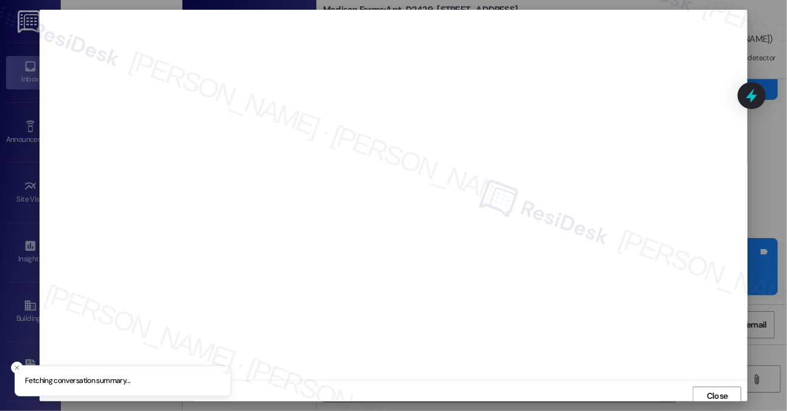
scroll to position [4, 0]
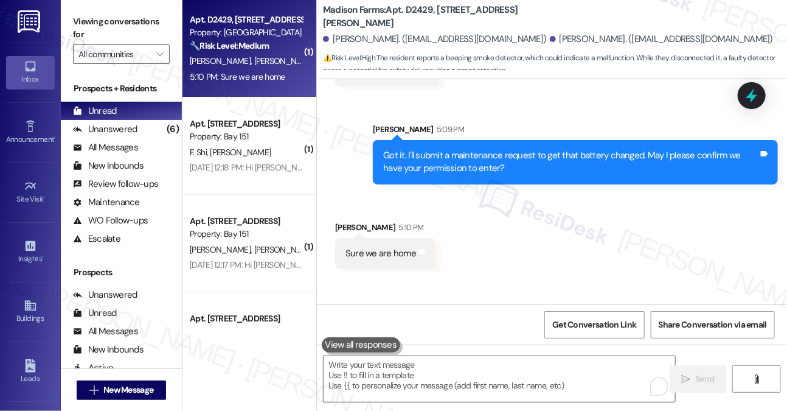
click at [450, 23] on b "Madison Farms: Apt. D2429, [STREET_ADDRESS][PERSON_NAME]" at bounding box center [444, 17] width 243 height 26
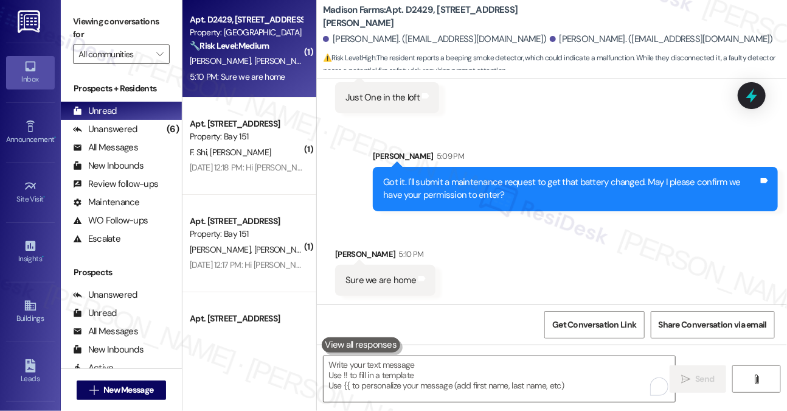
click at [450, 23] on b "Madison Farms: Apt. D2429, [STREET_ADDRESS][PERSON_NAME]" at bounding box center [444, 17] width 243 height 26
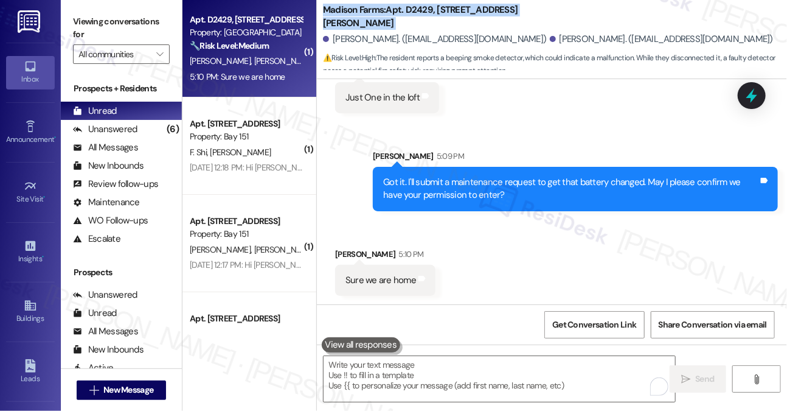
click at [450, 23] on b "Madison Farms: Apt. D2429, [STREET_ADDRESS][PERSON_NAME]" at bounding box center [444, 17] width 243 height 26
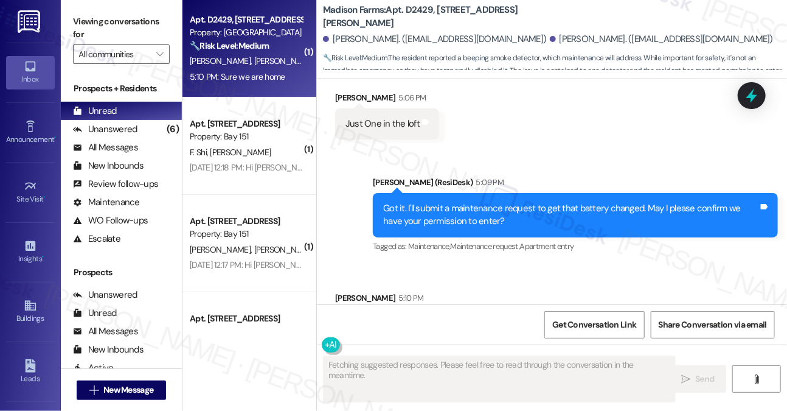
scroll to position [2198, 0]
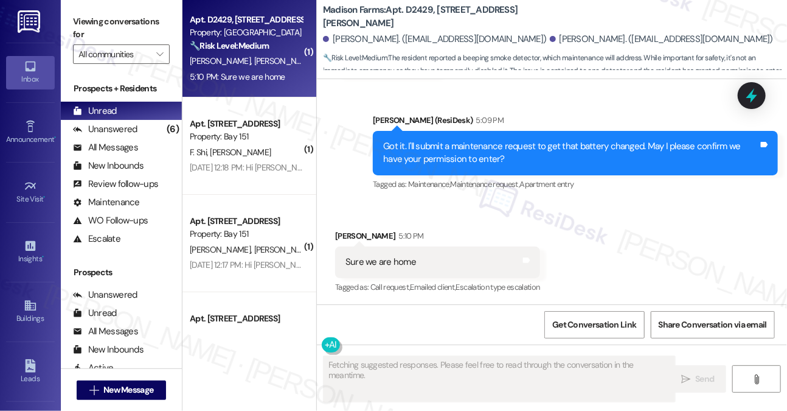
drag, startPoint x: 76, startPoint y: 8, endPoint x: 90, endPoint y: 9, distance: 14.0
click at [76, 8] on div "Viewing conversations for All communities " at bounding box center [121, 38] width 121 height 76
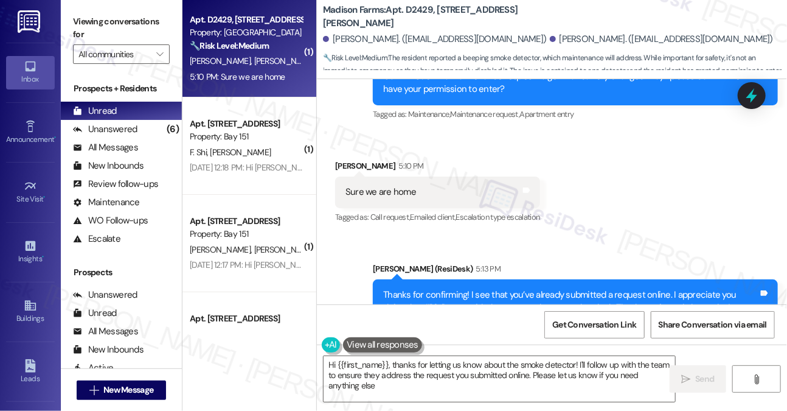
type textarea "Hi {{first_name}}, thanks for letting us know about the smoke detector! I'll fo…"
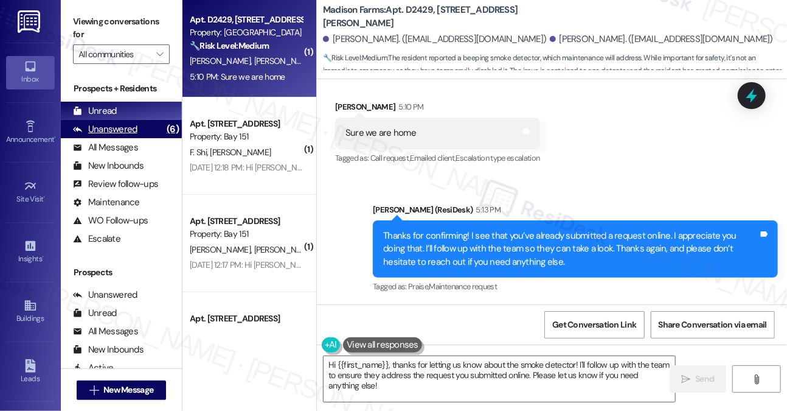
click at [141, 129] on div "Unanswered (6)" at bounding box center [121, 129] width 121 height 18
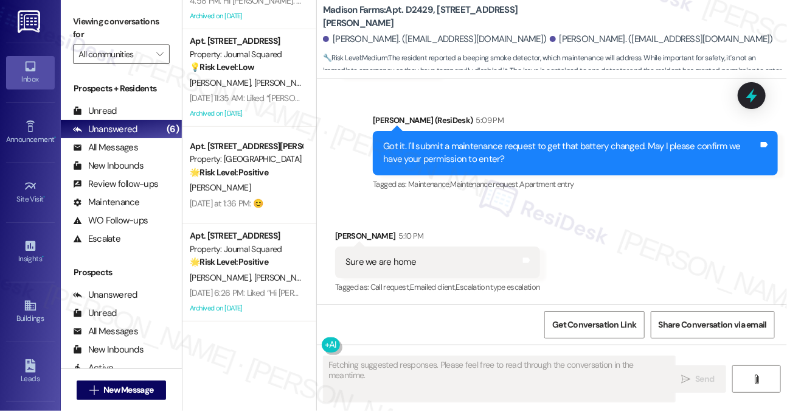
scroll to position [0, 0]
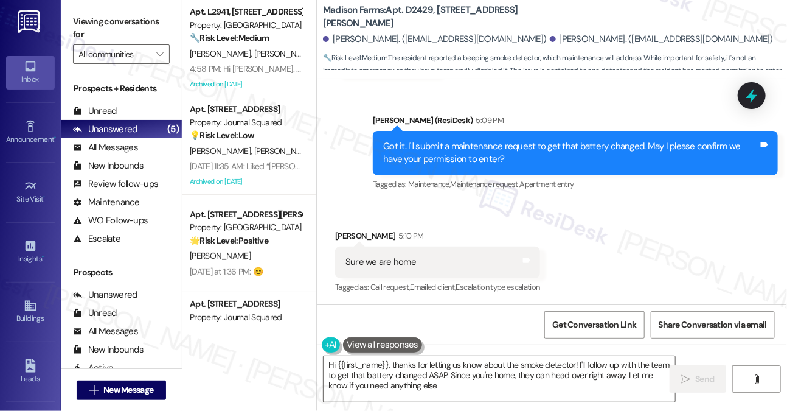
type textarea "Hi {{first_name}}, thanks for letting us know about the smoke detector! I'll fo…"
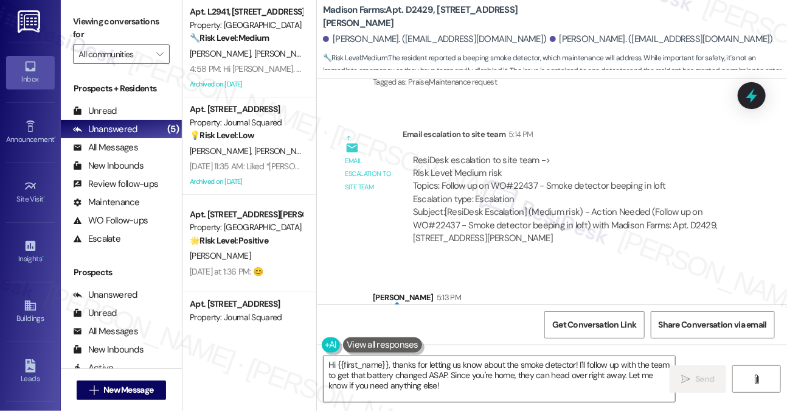
scroll to position [2601, 0]
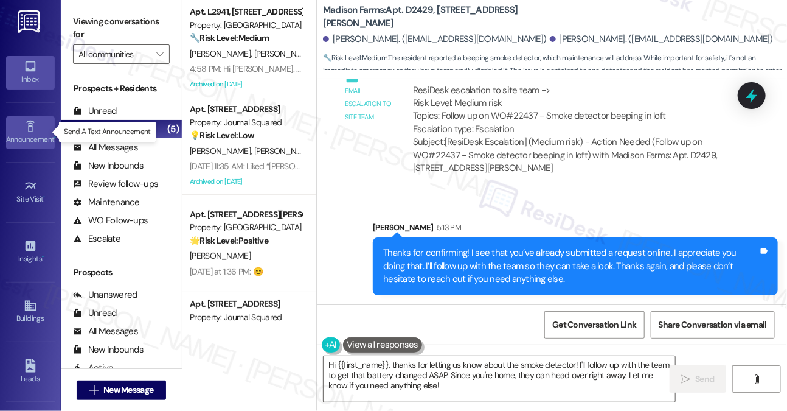
click at [34, 137] on div "Announcement •" at bounding box center [30, 139] width 61 height 12
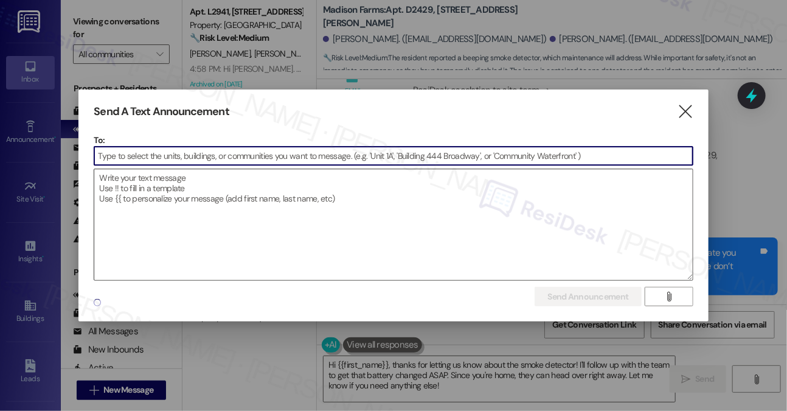
click at [248, 186] on textarea at bounding box center [393, 224] width 598 height 111
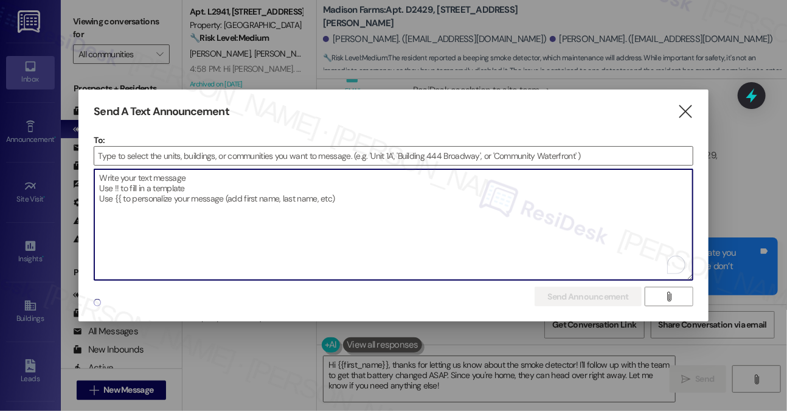
paste textarea "Hi {{first_name}}! JSQ Update: The [GEOGRAPHIC_DATA] is now fully operational. …"
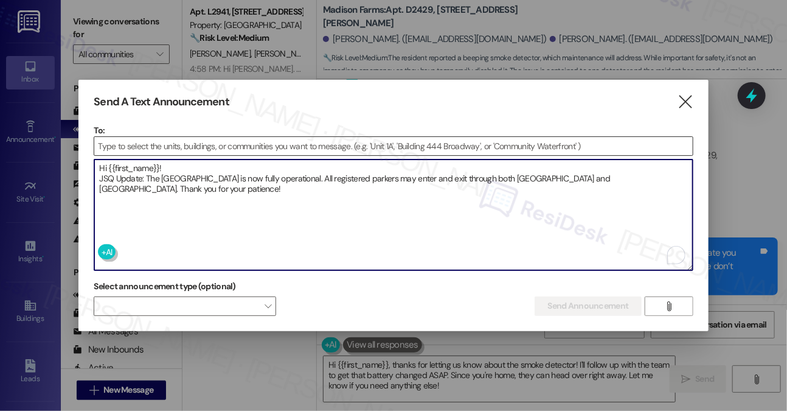
type textarea "Hi {{first_name}}! JSQ Update: The [GEOGRAPHIC_DATA] is now fully operational. …"
click at [242, 145] on input at bounding box center [393, 146] width 598 height 18
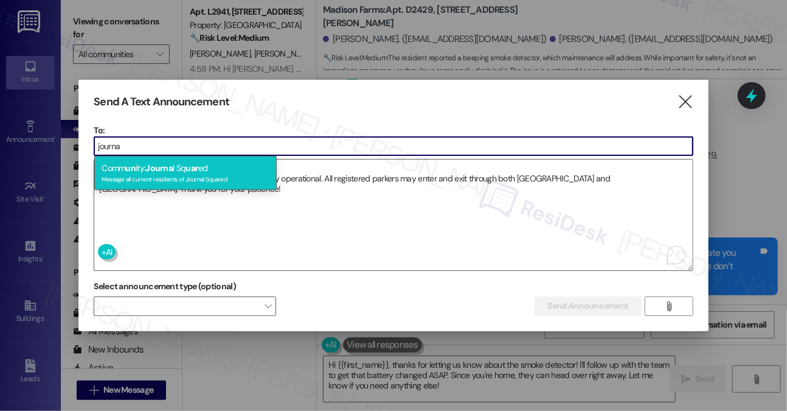
type input "journa"
click at [209, 166] on div "Comm un ity: Journa l Sq uar ed Message all current residents of Journal Squared" at bounding box center [185, 173] width 183 height 35
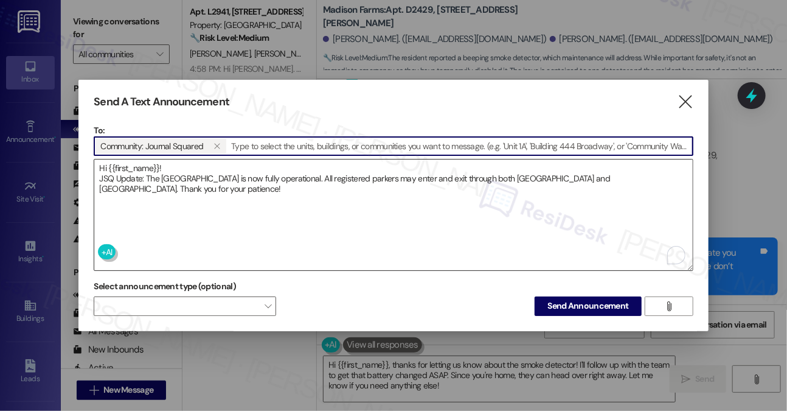
click at [198, 187] on textarea "Hi {{first_name}}! JSQ Update: The [GEOGRAPHIC_DATA] is now fully operational. …" at bounding box center [393, 214] width 598 height 111
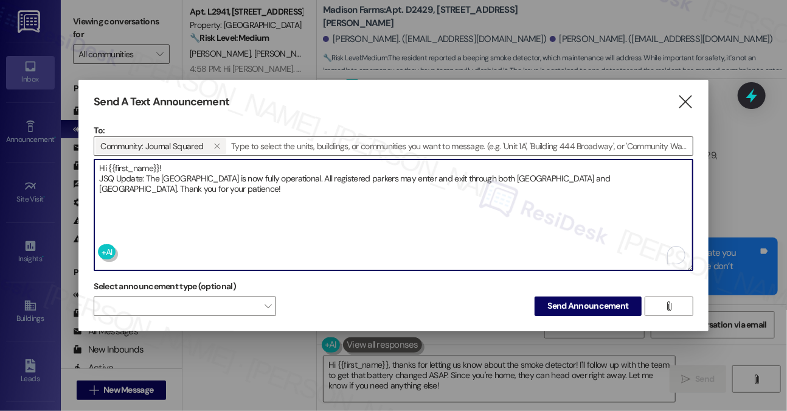
click at [175, 166] on textarea "Hi {{first_name}}! JSQ Update: The [GEOGRAPHIC_DATA] is now fully operational. …" at bounding box center [393, 214] width 598 height 111
click at [102, 173] on textarea "Hi {{first_name}}! JSQ Update: The [GEOGRAPHIC_DATA] is now fully operational. …" at bounding box center [393, 214] width 598 height 111
click at [163, 174] on textarea "Hi {{first_name}}! JSQ Update: The [GEOGRAPHIC_DATA] is now fully operational. …" at bounding box center [393, 214] width 598 height 111
click at [159, 183] on textarea "Hi {{first_name}}! JSQ Update: The [GEOGRAPHIC_DATA] is now fully operational. …" at bounding box center [393, 214] width 598 height 111
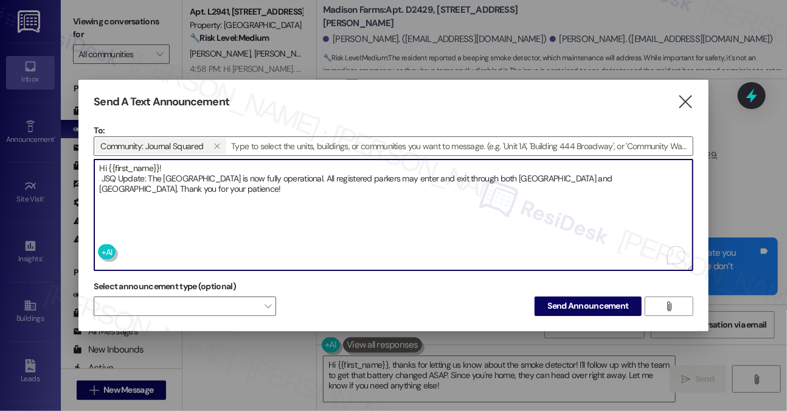
click at [166, 178] on textarea "Hi {{first_name}}! JSQ Update: The [GEOGRAPHIC_DATA] is now fully operational. …" at bounding box center [393, 214] width 598 height 111
click at [166, 176] on textarea "Hi {{first_name}}! JSQ Update: The [GEOGRAPHIC_DATA] is now fully operational. …" at bounding box center [393, 214] width 598 height 111
click at [229, 181] on textarea "Hi {{first_name}}! JSQ Update: The [GEOGRAPHIC_DATA] is now fully operational. …" at bounding box center [393, 214] width 598 height 111
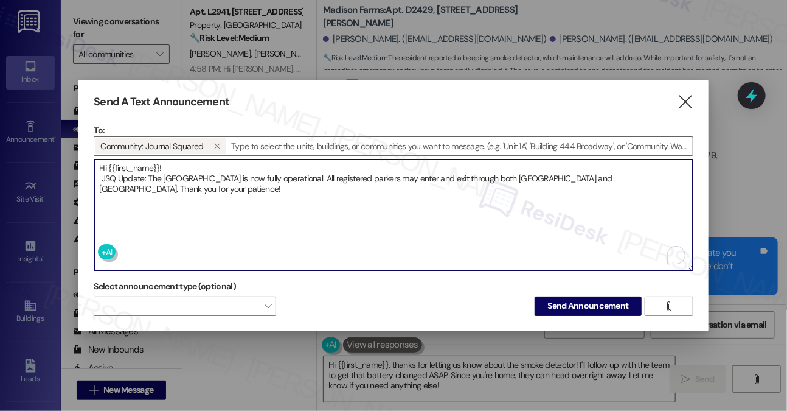
click at [229, 180] on textarea "Hi {{first_name}}! JSQ Update: The [GEOGRAPHIC_DATA] is now fully operational. …" at bounding box center [393, 214] width 598 height 111
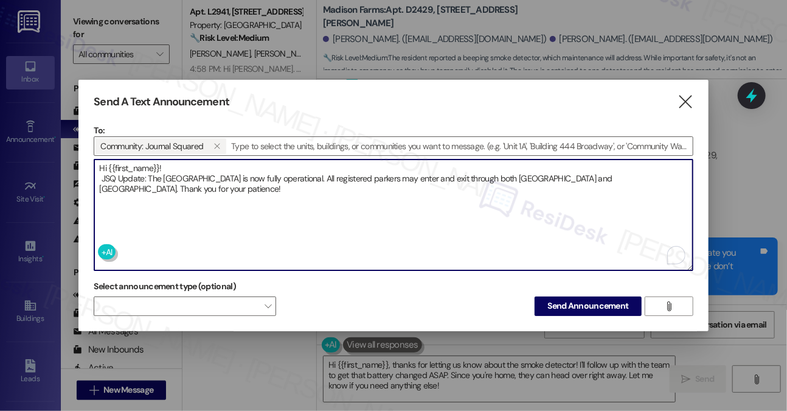
click at [229, 180] on textarea "Hi {{first_name}}! JSQ Update: The [GEOGRAPHIC_DATA] is now fully operational. …" at bounding box center [393, 214] width 598 height 111
click at [270, 189] on textarea "Hi {{first_name}}! JSQ Update: The [GEOGRAPHIC_DATA] is now fully operational. …" at bounding box center [393, 214] width 598 height 111
type textarea "Hi {{first_name}}! JSQ Update: The [GEOGRAPHIC_DATA] is now fully operational. …"
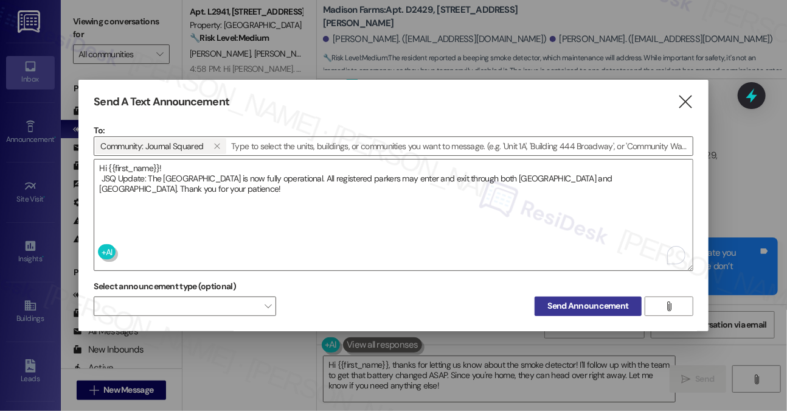
click at [584, 299] on span "Send Announcement" at bounding box center [588, 305] width 81 height 13
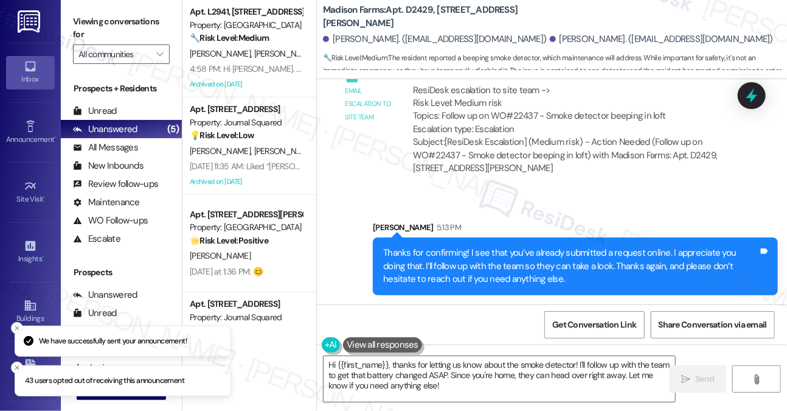
click at [447, 267] on div "Thanks for confirming! I see that you’ve already submitted a request online. I …" at bounding box center [570, 265] width 375 height 39
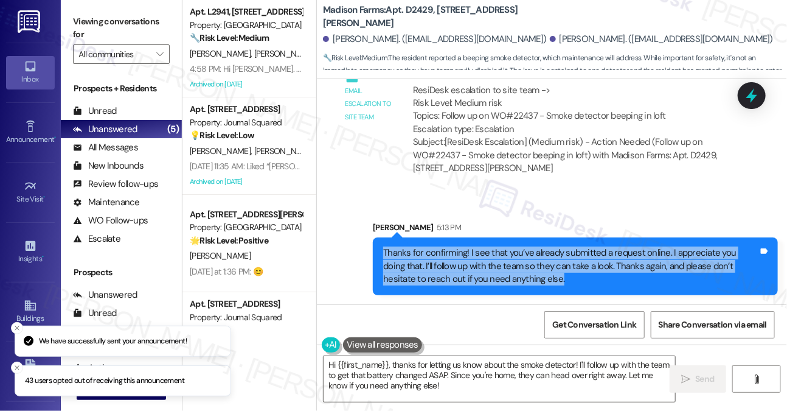
click at [447, 267] on div "Thanks for confirming! I see that you’ve already submitted a request online. I …" at bounding box center [570, 265] width 375 height 39
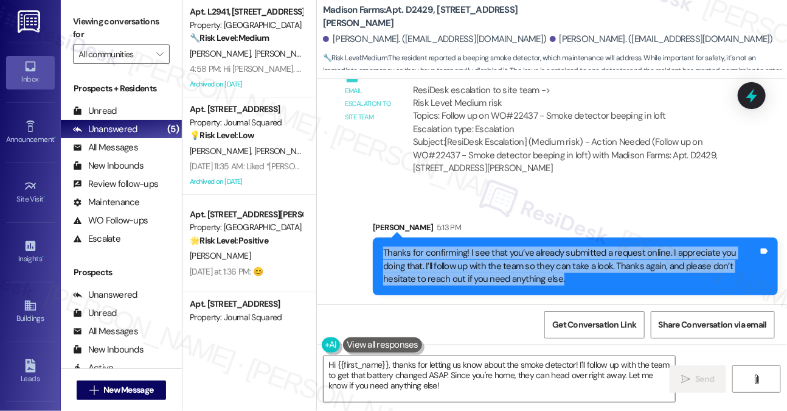
click at [464, 262] on div "Thanks for confirming! I see that you’ve already submitted a request online. I …" at bounding box center [570, 265] width 375 height 39
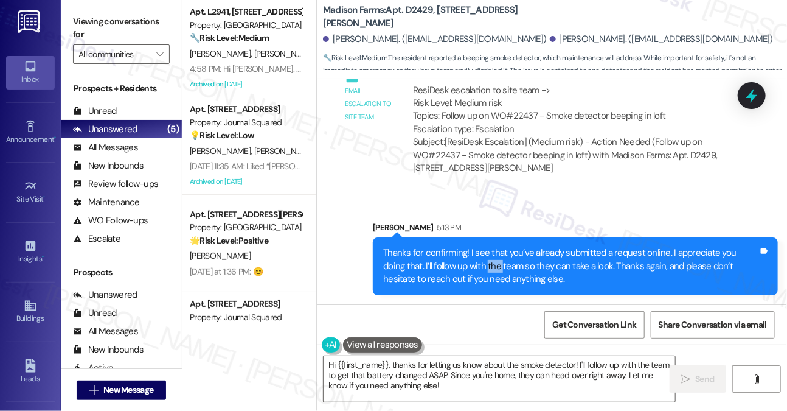
click at [464, 262] on div "Thanks for confirming! I see that you’ve already submitted a request online. I …" at bounding box center [570, 265] width 375 height 39
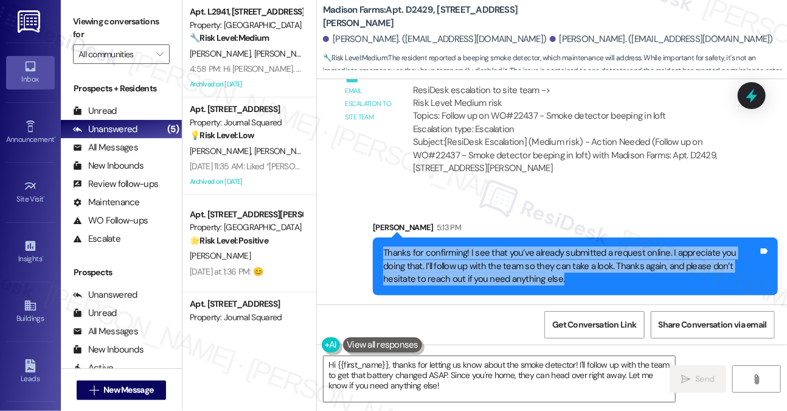
click at [464, 262] on div "Thanks for confirming! I see that you’ve already submitted a request online. I …" at bounding box center [570, 265] width 375 height 39
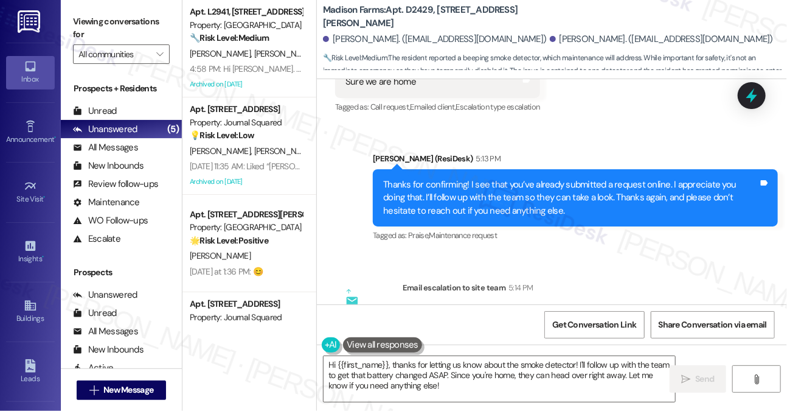
scroll to position [2358, 0]
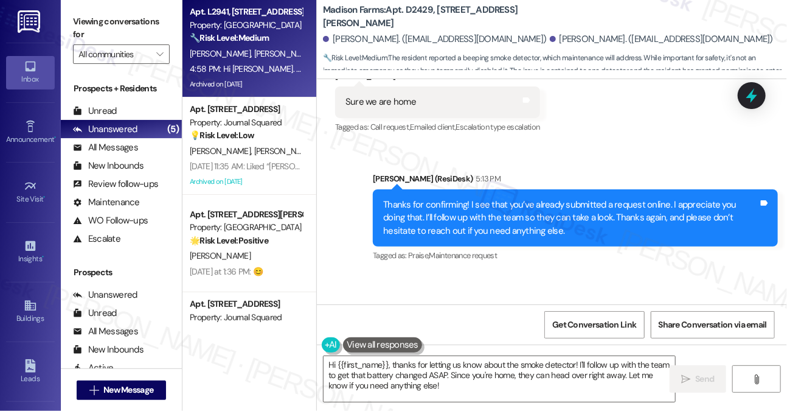
click at [251, 69] on div "4:58 PM: Hi [PERSON_NAME]. I know it's 5pm but I just called the office and lef…" at bounding box center [484, 68] width 588 height 11
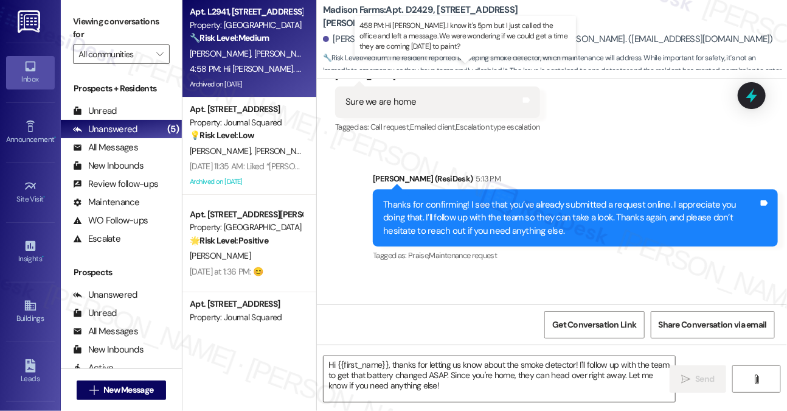
type textarea "Fetching suggested responses. Please feel free to read through the conversation…"
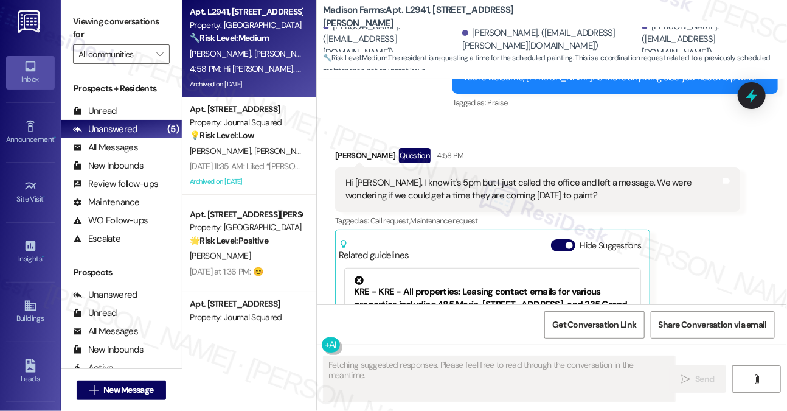
scroll to position [5184, 0]
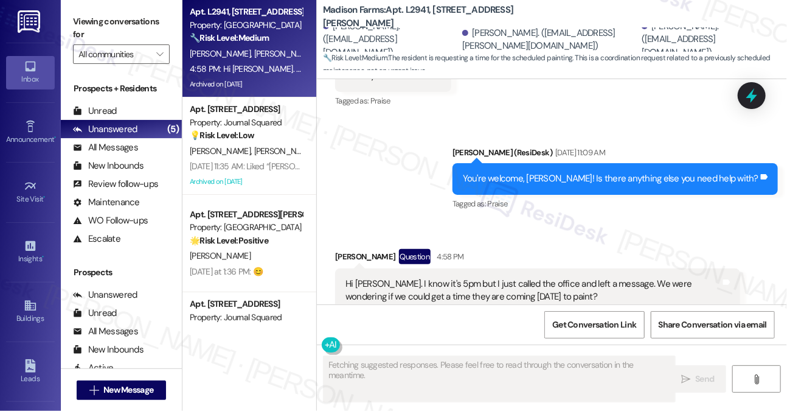
click at [453, 268] on div "Hi [PERSON_NAME]. I know it's 5pm but I just called the office and left a messa…" at bounding box center [537, 290] width 405 height 44
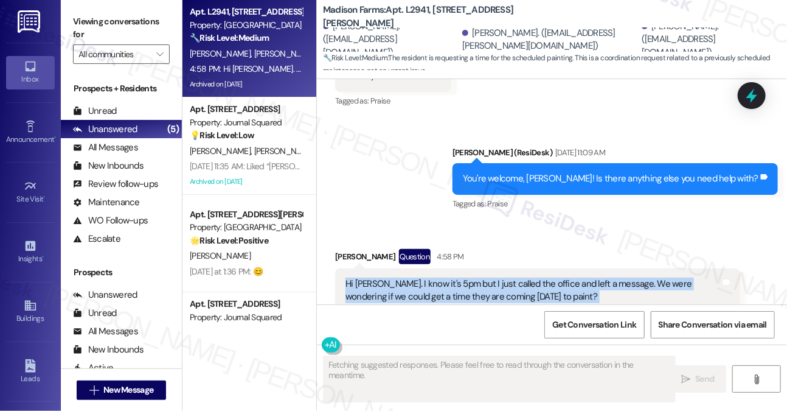
click at [453, 268] on div "Hi [PERSON_NAME]. I know it's 5pm but I just called the office and left a messa…" at bounding box center [537, 290] width 405 height 44
click at [589, 277] on div "Hi [PERSON_NAME]. I know it's 5pm but I just called the office and left a messa…" at bounding box center [533, 290] width 375 height 26
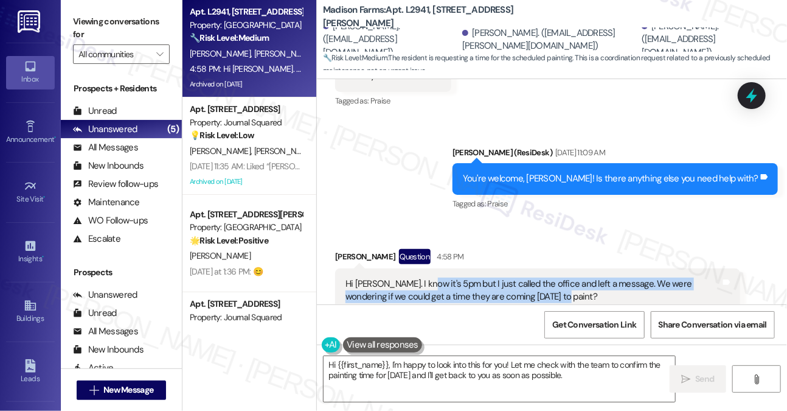
drag, startPoint x: 568, startPoint y: 248, endPoint x: 419, endPoint y: 232, distance: 150.5
click at [419, 277] on div "Hi [PERSON_NAME]. I know it's 5pm but I just called the office and left a messa…" at bounding box center [533, 290] width 375 height 26
click at [514, 277] on div "Hi [PERSON_NAME]. I know it's 5pm but I just called the office and left a messa…" at bounding box center [533, 290] width 375 height 26
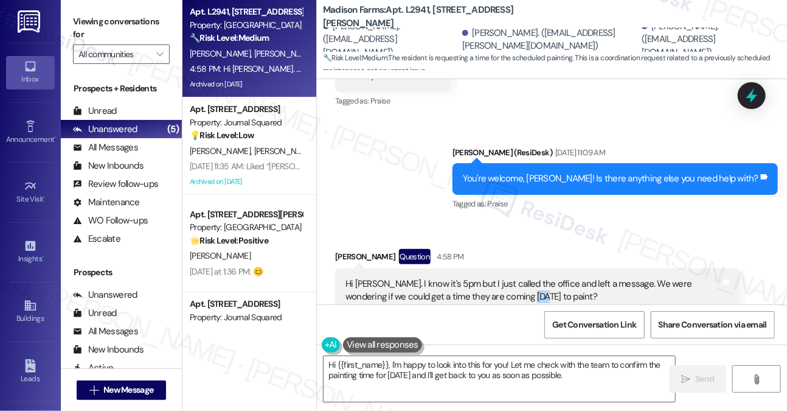
click at [514, 277] on div "Hi [PERSON_NAME]. I know it's 5pm but I just called the office and left a messa…" at bounding box center [533, 290] width 375 height 26
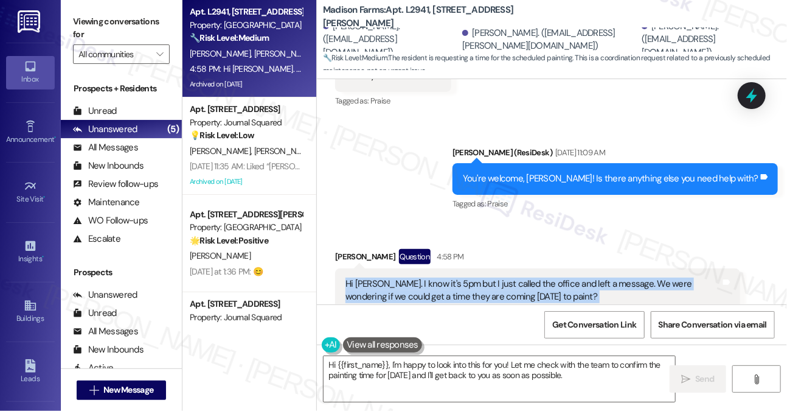
click at [513, 277] on div "Hi [PERSON_NAME]. I know it's 5pm but I just called the office and left a messa…" at bounding box center [533, 290] width 375 height 26
click at [591, 277] on div "Hi [PERSON_NAME]. I know it's 5pm but I just called the office and left a messa…" at bounding box center [533, 290] width 375 height 26
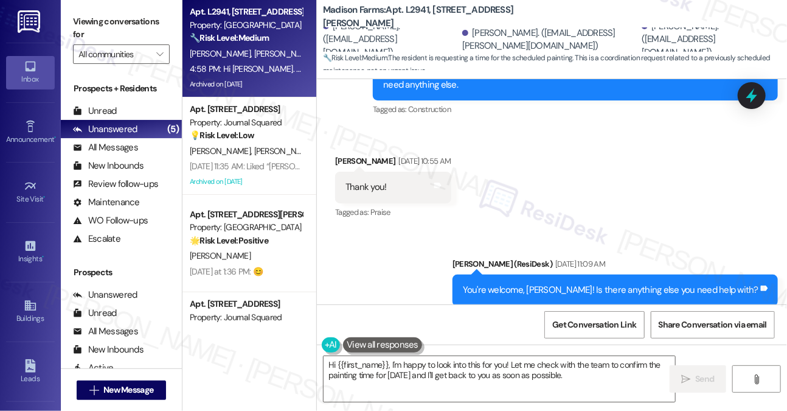
scroll to position [5245, 0]
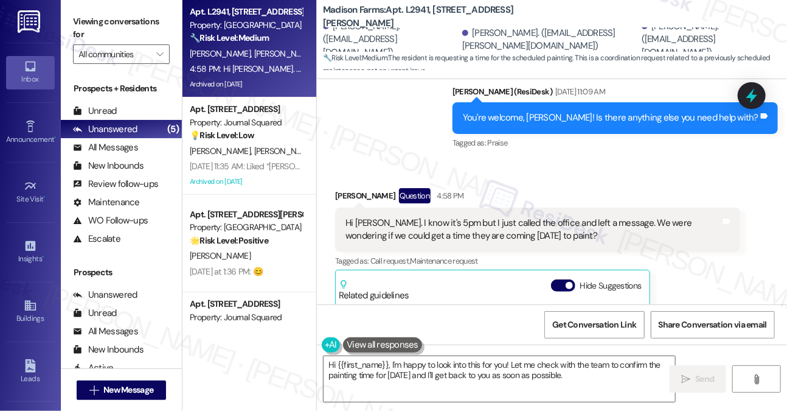
click at [357, 188] on div "[PERSON_NAME] Question 4:58 PM" at bounding box center [537, 197] width 405 height 19
copy div "[PERSON_NAME]"
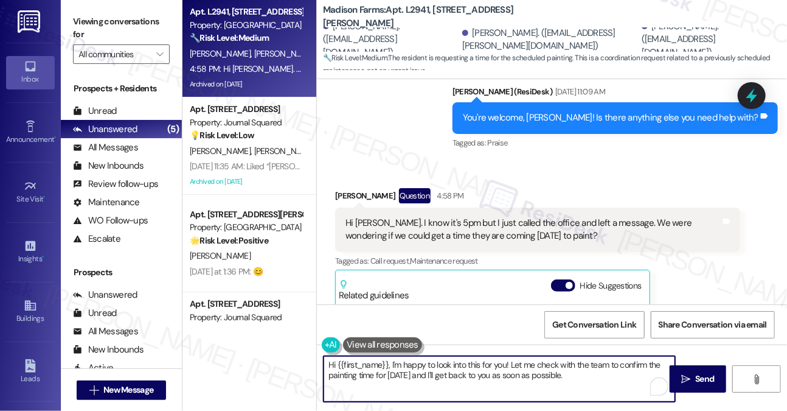
drag, startPoint x: 338, startPoint y: 366, endPoint x: 389, endPoint y: 357, distance: 51.2
click at [389, 357] on textarea "Hi {{first_name}}, I'm happy to look into this for you! Let me check with the t…" at bounding box center [500, 379] width 352 height 46
paste textarea "[PERSON_NAME]"
click at [433, 207] on div "Hi [PERSON_NAME]. I know it's 5pm but I just called the office and left a messa…" at bounding box center [537, 229] width 405 height 44
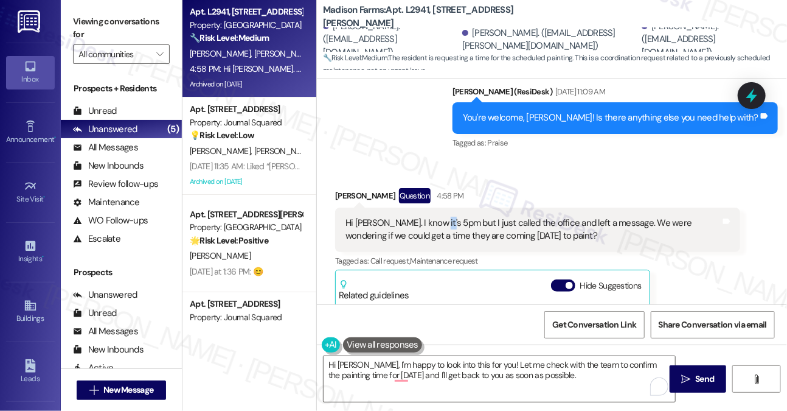
click at [433, 207] on div "Hi [PERSON_NAME]. I know it's 5pm but I just called the office and left a messa…" at bounding box center [537, 229] width 405 height 44
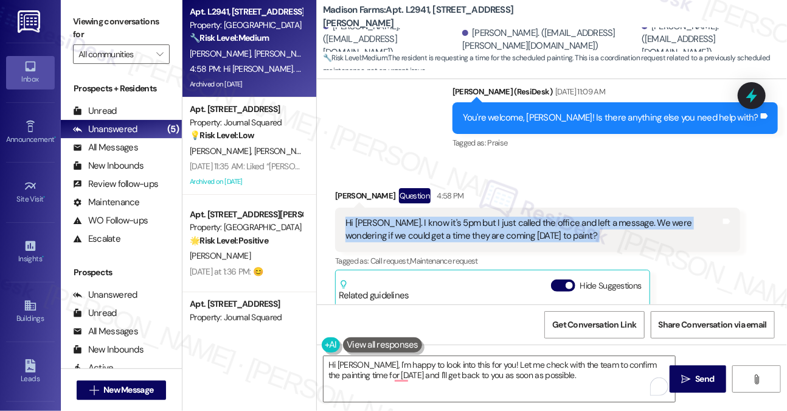
click at [433, 207] on div "Hi [PERSON_NAME]. I know it's 5pm but I just called the office and left a messa…" at bounding box center [537, 229] width 405 height 44
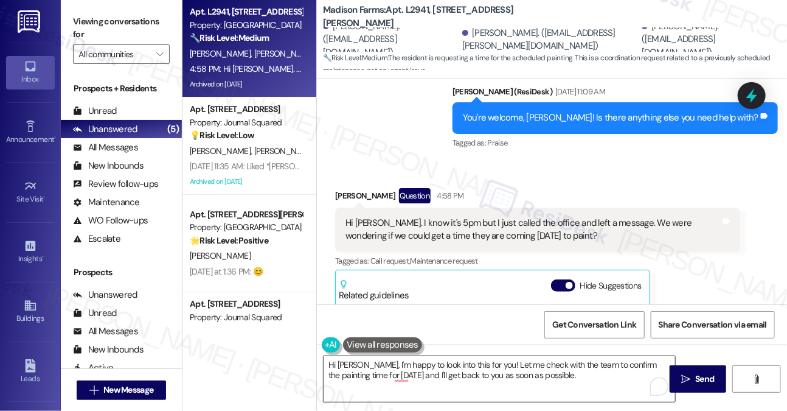
click at [506, 373] on textarea "Hi [PERSON_NAME], I'm happy to look into this for you! Let me check with the te…" at bounding box center [500, 379] width 352 height 46
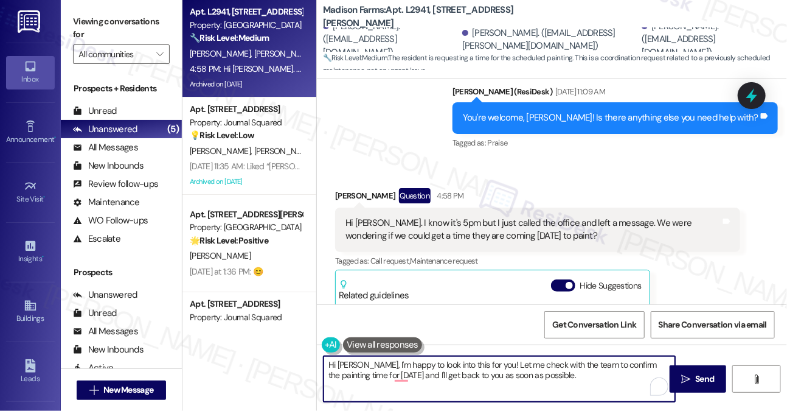
click at [506, 373] on textarea "Hi [PERSON_NAME], I'm happy to look into this for you! Let me check with the te…" at bounding box center [500, 379] width 352 height 46
click at [590, 377] on textarea "Hi [PERSON_NAME], I'm happy to look into this for you! Let me check with the te…" at bounding box center [500, 379] width 352 height 46
click at [566, 374] on textarea "Hi [PERSON_NAME], I'm happy to look into this for you! Let me check with the te…" at bounding box center [500, 379] width 352 height 46
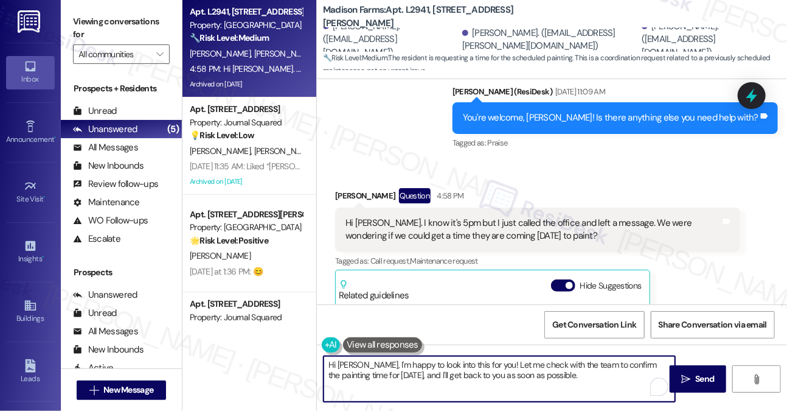
click at [572, 374] on textarea "Hi [PERSON_NAME], I'm happy to look into this for you! Let me check with the te…" at bounding box center [500, 379] width 352 height 46
drag, startPoint x: 590, startPoint y: 374, endPoint x: 512, endPoint y: 374, distance: 78.5
click at [512, 374] on textarea "Hi [PERSON_NAME], I'm happy to look into this for you! Let me check with the te…" at bounding box center [500, 379] width 352 height 46
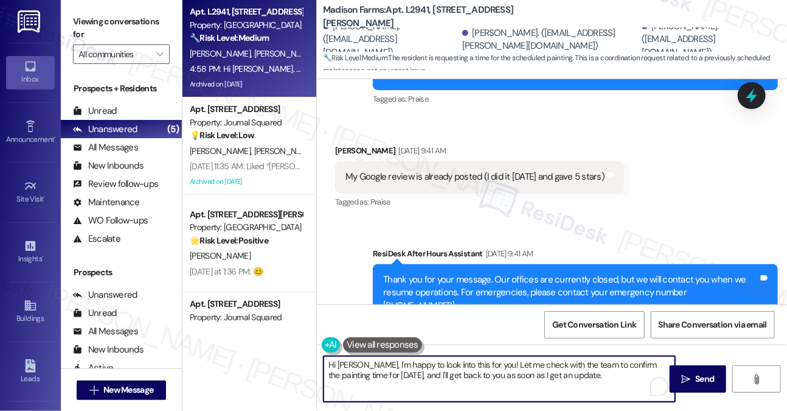
scroll to position [4028, 0]
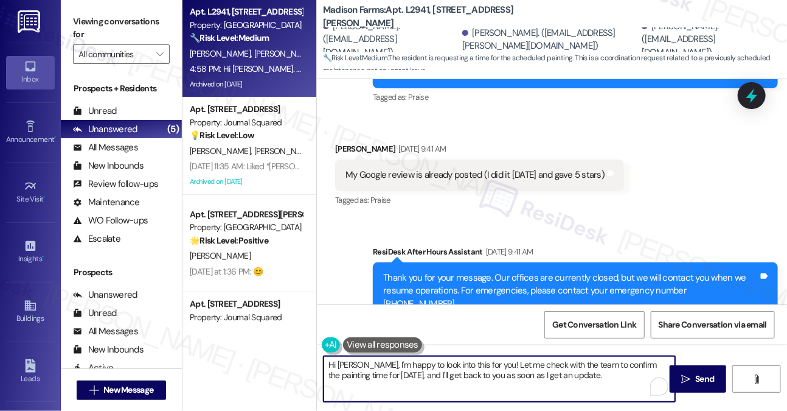
type textarea "Hi [PERSON_NAME], I'm happy to look into this for you! Let me check with the te…"
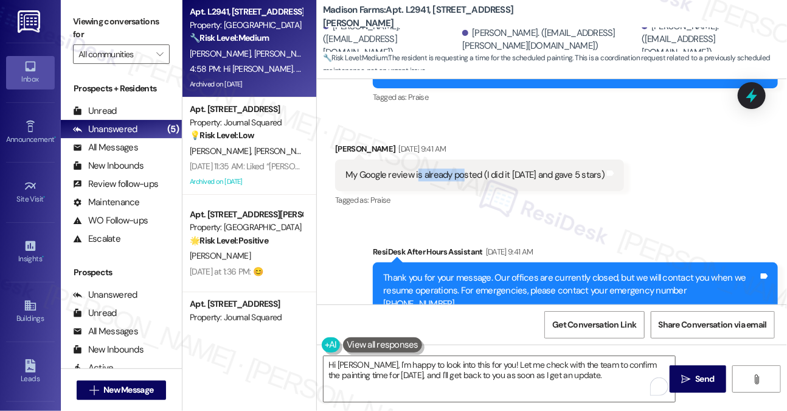
drag, startPoint x: 416, startPoint y: 152, endPoint x: 521, endPoint y: 159, distance: 104.9
click at [521, 159] on div "My Google review is already posted (I did it [DATE] and gave 5 stars) Tags and …" at bounding box center [479, 174] width 289 height 31
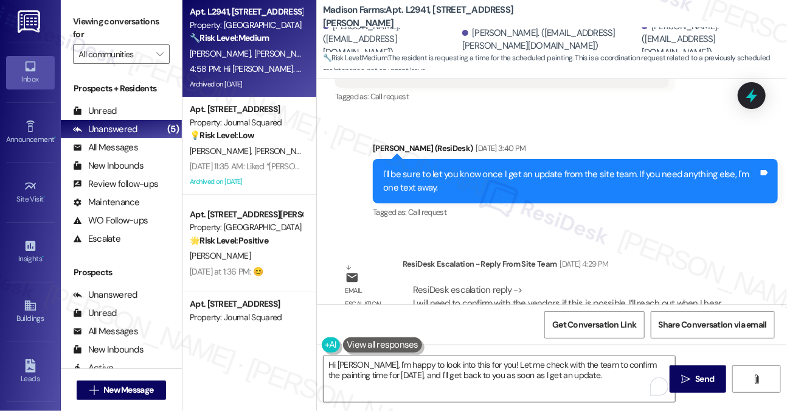
scroll to position [2811, 0]
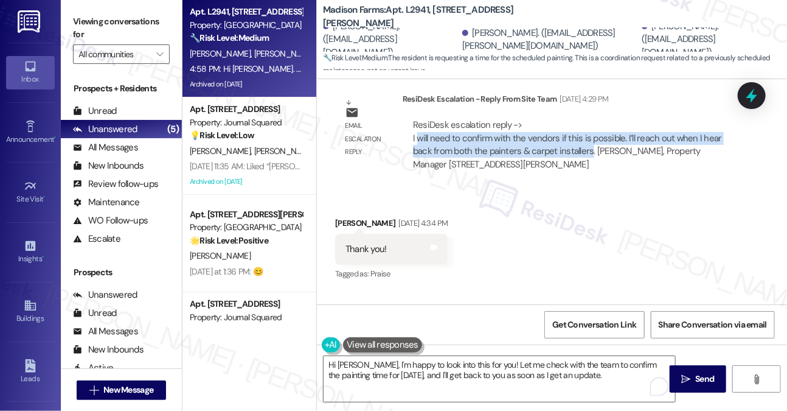
drag, startPoint x: 417, startPoint y: 113, endPoint x: 588, endPoint y: 128, distance: 171.7
click at [588, 128] on div "ResiDesk escalation reply -> I will need to confirm with the vendors if this is…" at bounding box center [567, 144] width 309 height 51
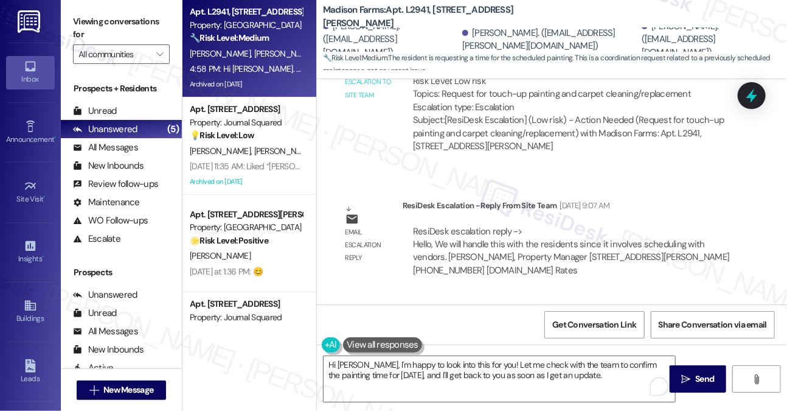
scroll to position [1168, 0]
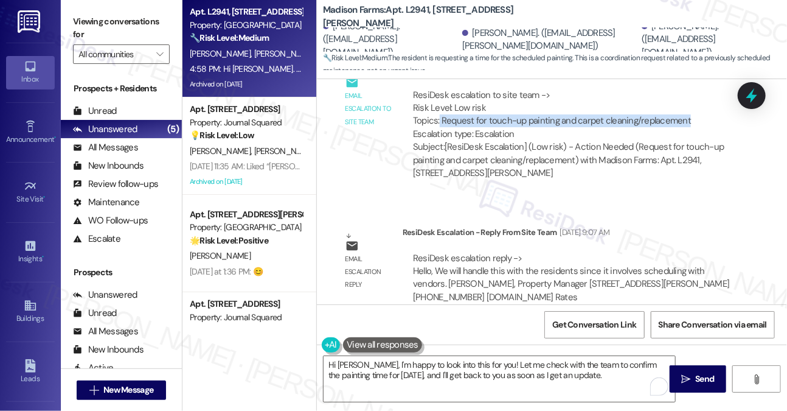
drag, startPoint x: 439, startPoint y: 106, endPoint x: 699, endPoint y: 114, distance: 259.9
click at [699, 114] on div "ResiDesk escalation to site team -> Risk Level: Low risk Topics: Request for to…" at bounding box center [571, 115] width 317 height 52
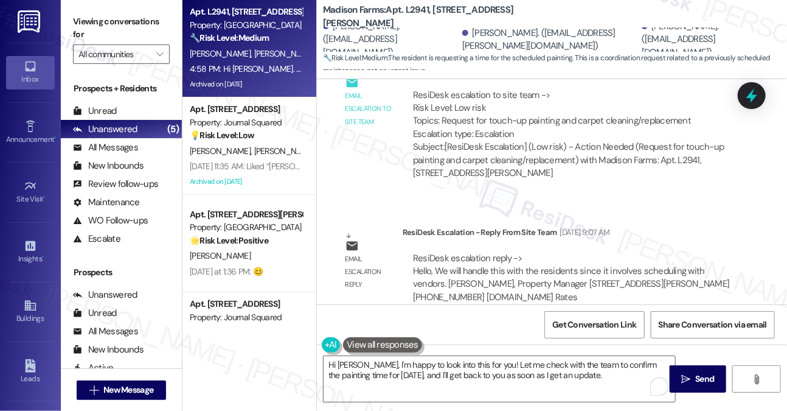
click at [607, 123] on div "ResiDesk escalation to site team -> Risk Level: Low risk Topics: Request for to…" at bounding box center [571, 115] width 317 height 52
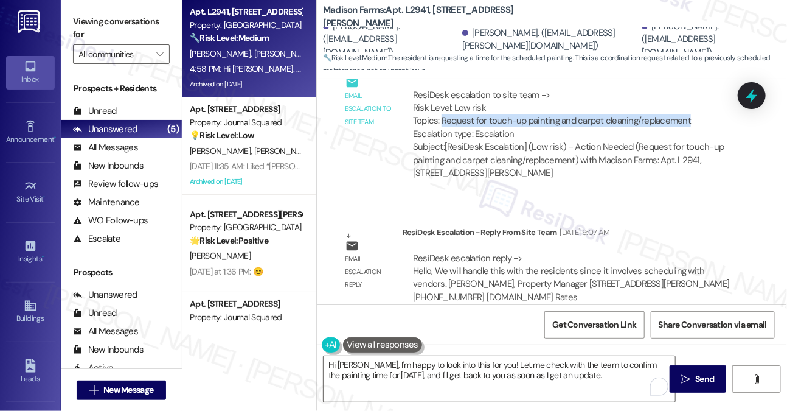
drag, startPoint x: 683, startPoint y: 107, endPoint x: 441, endPoint y: 103, distance: 242.8
click at [441, 103] on div "ResiDesk escalation to site team -> Risk Level: Low risk Topics: Request for to…" at bounding box center [571, 115] width 317 height 52
copy div "Request for touch-up painting and carpet cleaning/replacement"
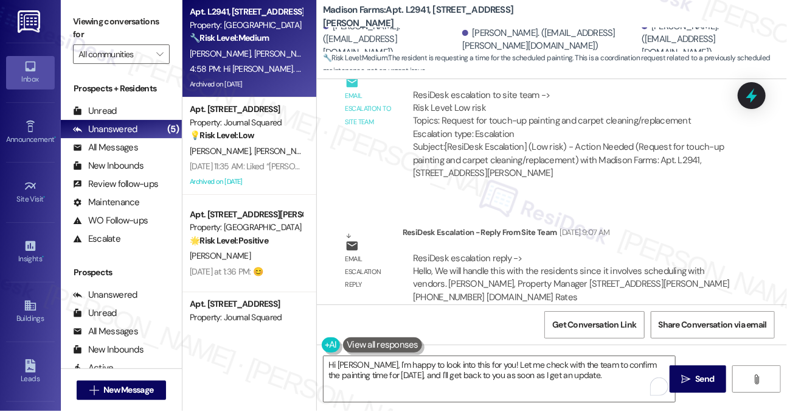
click at [87, 9] on div "Viewing conversations for All communities " at bounding box center [121, 38] width 121 height 76
click at [97, 33] on label "Viewing conversations for" at bounding box center [121, 28] width 97 height 32
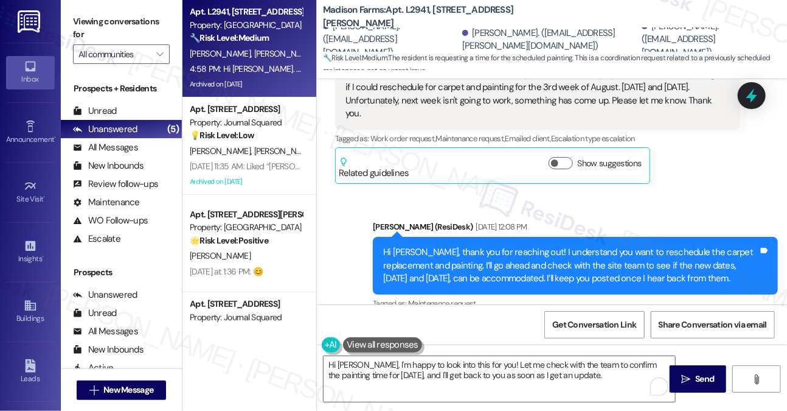
scroll to position [2141, 0]
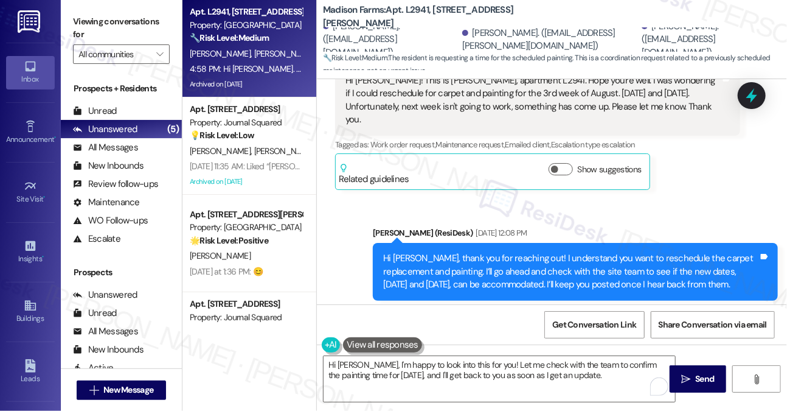
click at [91, 13] on label "Viewing conversations for" at bounding box center [121, 28] width 97 height 32
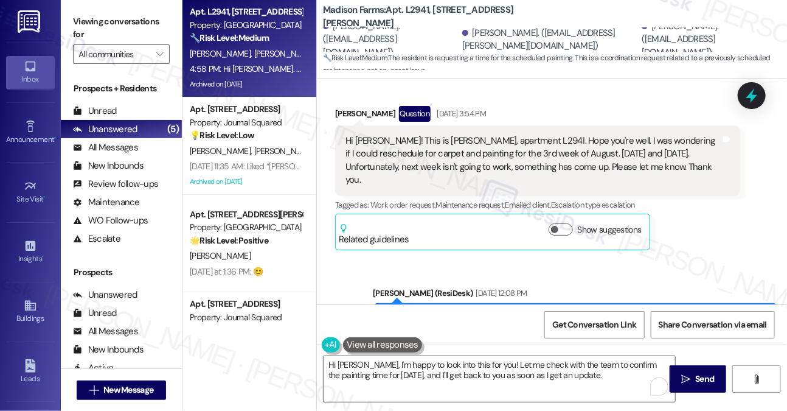
scroll to position [2020, 0]
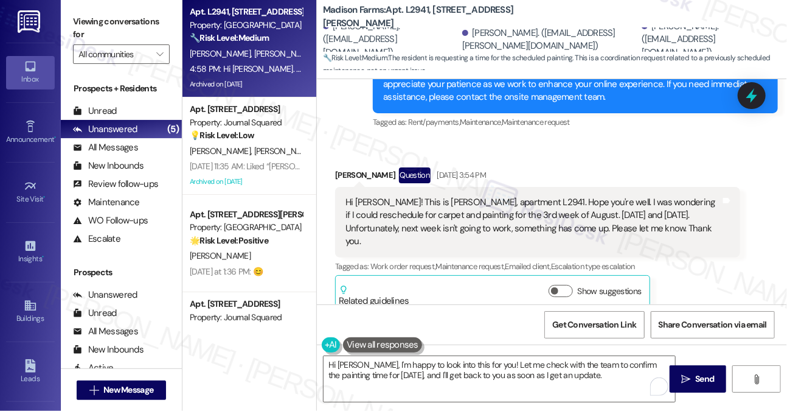
click at [492, 196] on div "Hi [PERSON_NAME]! This is [PERSON_NAME], apartment L2941. Hope you're well. I w…" at bounding box center [533, 222] width 375 height 52
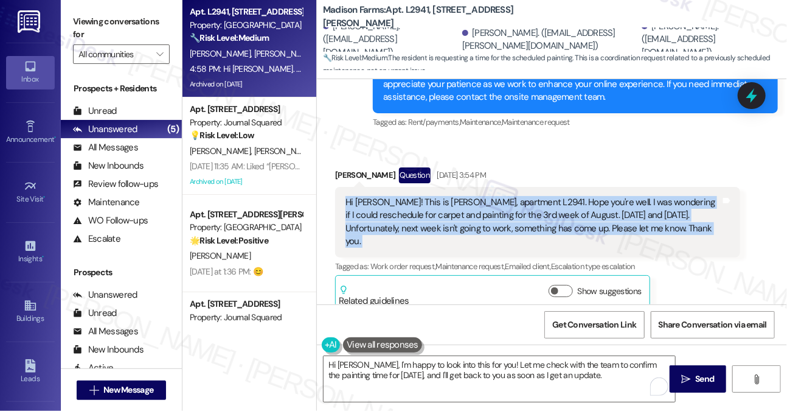
click at [492, 196] on div "Hi [PERSON_NAME]! This is [PERSON_NAME], apartment L2941. Hope you're well. I w…" at bounding box center [533, 222] width 375 height 52
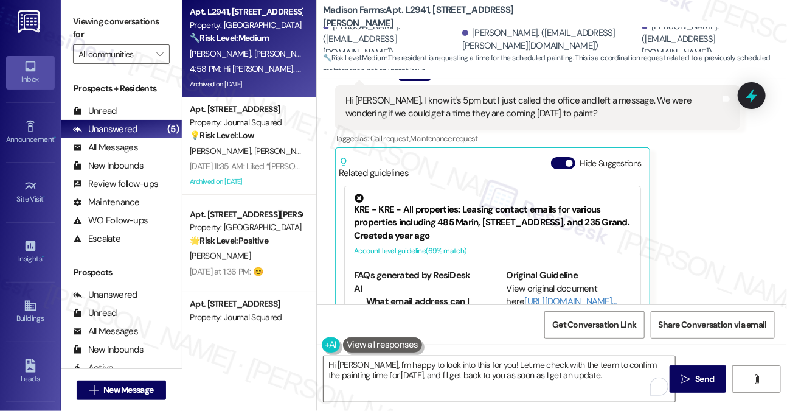
scroll to position [5245, 0]
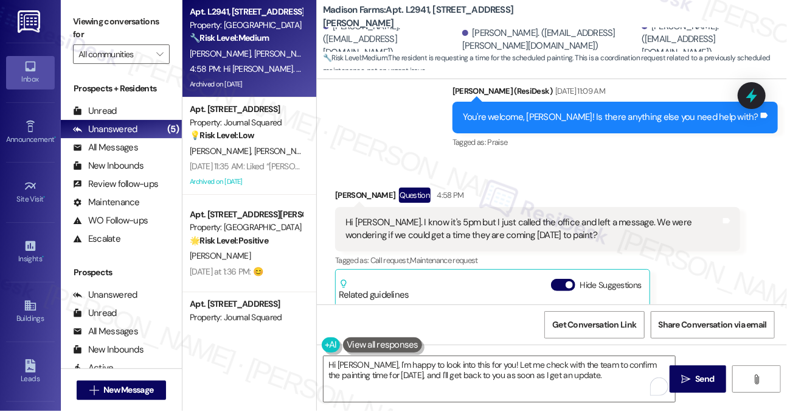
click at [538, 216] on div "Hi [PERSON_NAME]. I know it's 5pm but I just called the office and left a messa…" at bounding box center [533, 229] width 375 height 26
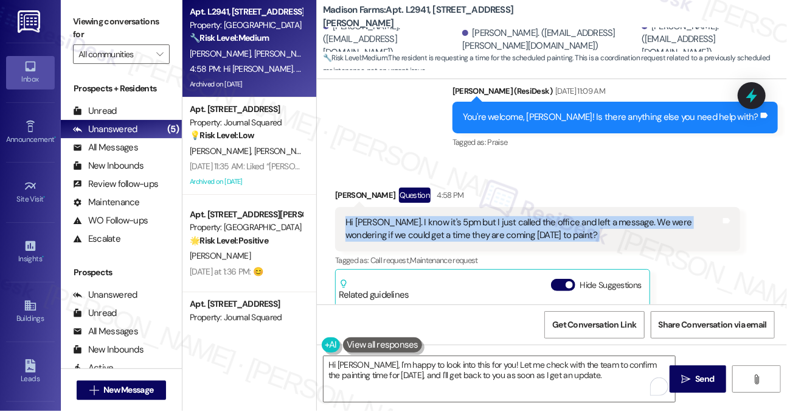
click at [538, 216] on div "Hi [PERSON_NAME]. I know it's 5pm but I just called the office and left a messa…" at bounding box center [533, 229] width 375 height 26
click at [536, 216] on div "Hi [PERSON_NAME]. I know it's 5pm but I just called the office and left a messa…" at bounding box center [533, 229] width 375 height 26
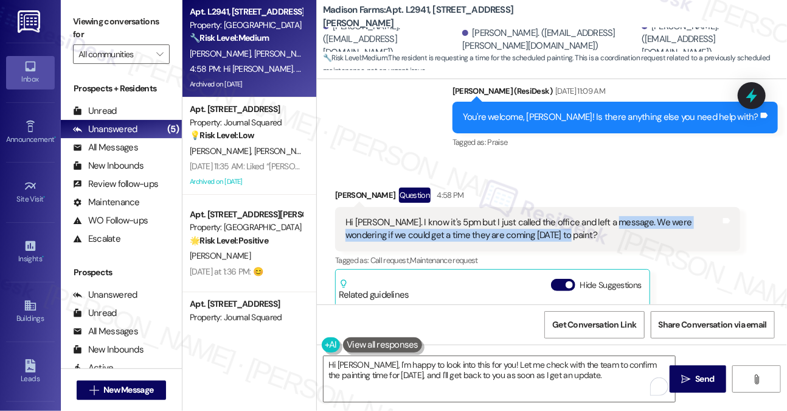
drag, startPoint x: 554, startPoint y: 183, endPoint x: 607, endPoint y: 168, distance: 54.9
click at [607, 216] on div "Hi [PERSON_NAME]. I know it's 5pm but I just called the office and left a messa…" at bounding box center [533, 229] width 375 height 26
copy div "We were wondering if we could get a time they are coming [DATE] to paint?"
click at [85, 10] on div "Viewing conversations for All communities " at bounding box center [121, 38] width 121 height 76
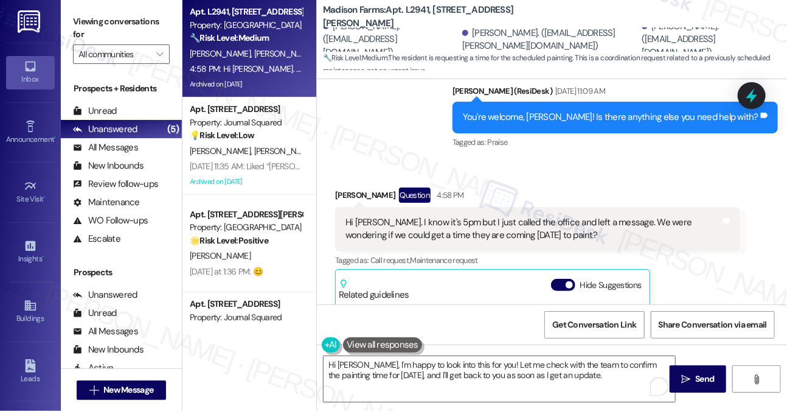
click at [94, 19] on label "Viewing conversations for" at bounding box center [121, 28] width 97 height 32
click at [91, 20] on label "Viewing conversations for" at bounding box center [121, 28] width 97 height 32
click at [628, 216] on div "Hi [PERSON_NAME]. I know it's 5pm but I just called the office and left a messa…" at bounding box center [533, 229] width 375 height 26
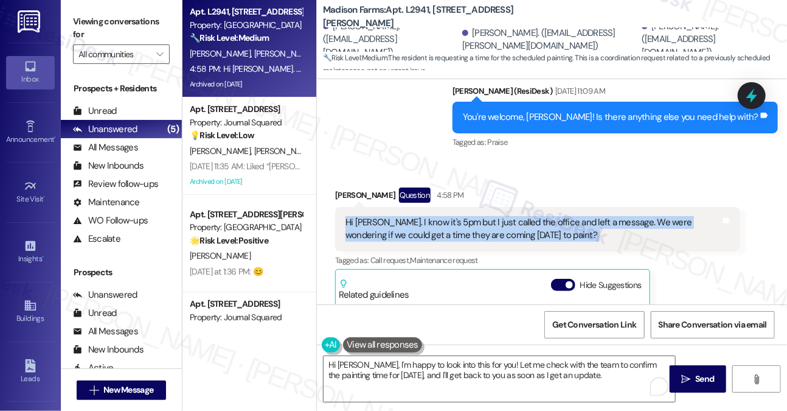
click at [628, 216] on div "Hi [PERSON_NAME]. I know it's 5pm but I just called the office and left a messa…" at bounding box center [533, 229] width 375 height 26
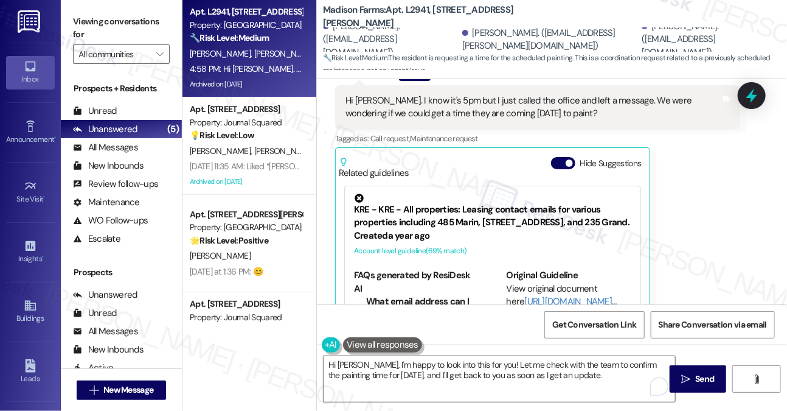
click at [87, 34] on label "Viewing conversations for" at bounding box center [121, 28] width 97 height 32
click at [92, 24] on label "Viewing conversations for" at bounding box center [121, 28] width 97 height 32
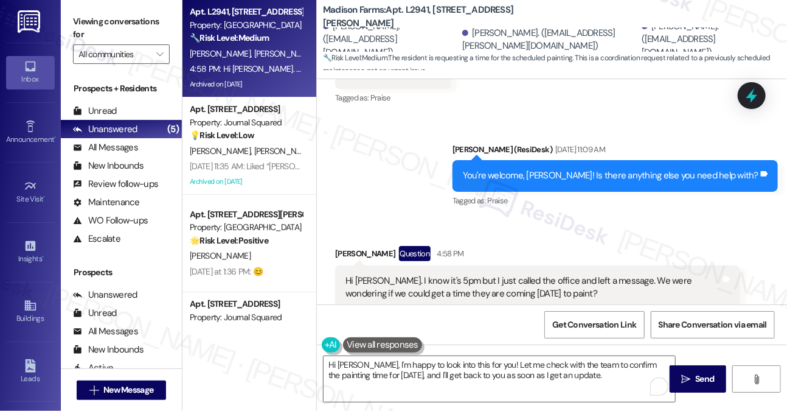
scroll to position [5184, 0]
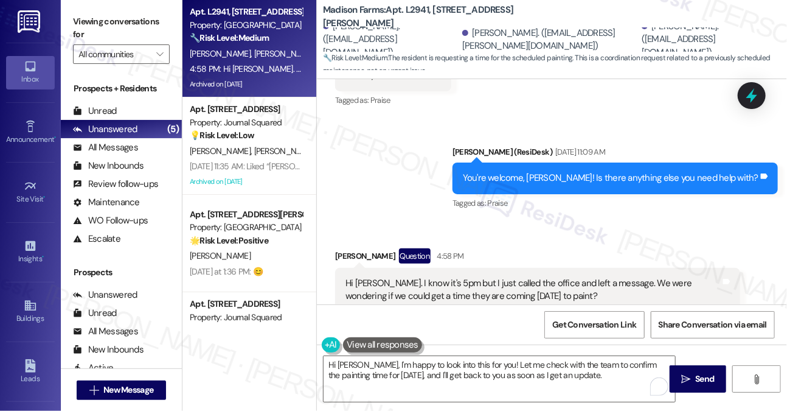
click at [78, 21] on label "Viewing conversations for" at bounding box center [121, 28] width 97 height 32
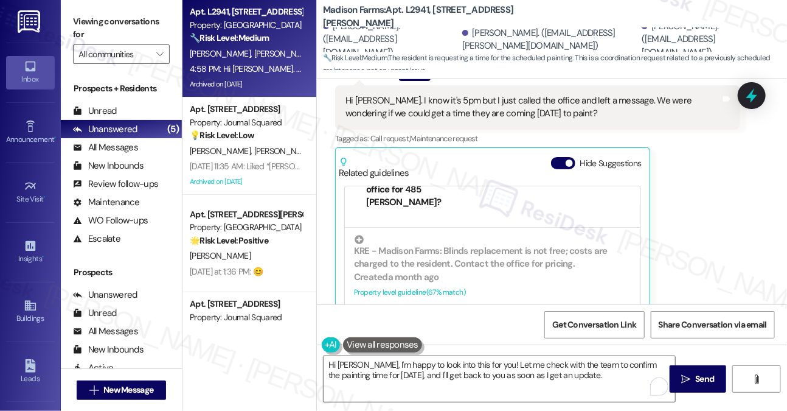
scroll to position [365, 0]
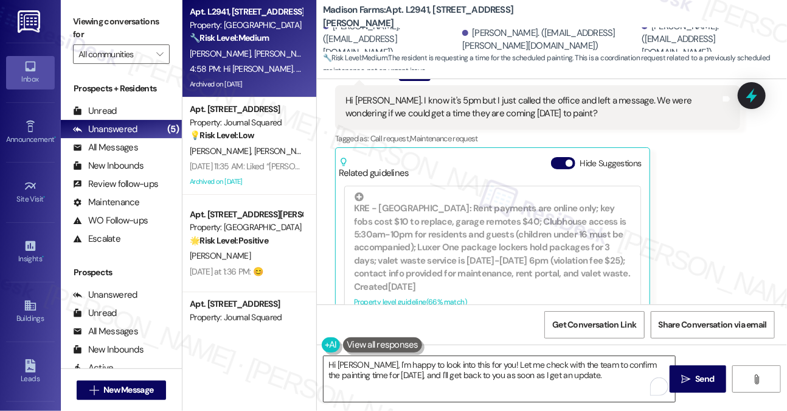
click at [428, 368] on textarea "Hi [PERSON_NAME], I'm happy to look into this for you! Let me check with the te…" at bounding box center [500, 379] width 352 height 46
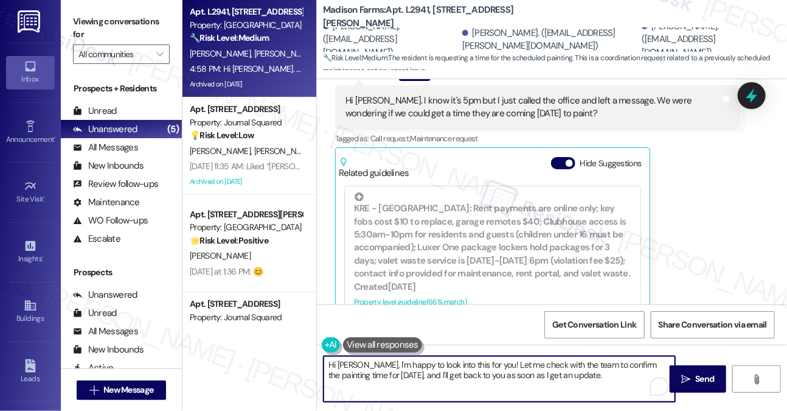
click at [428, 368] on textarea "Hi [PERSON_NAME], I'm happy to look into this for you! Let me check with the te…" at bounding box center [500, 379] width 352 height 46
click at [628, 371] on textarea "Hi [PERSON_NAME], I'm happy to look into this for you! Let me check with the te…" at bounding box center [500, 379] width 352 height 46
click at [616, 372] on textarea "Hi [PERSON_NAME], I'm happy to look into this for you! Let me check with the te…" at bounding box center [500, 379] width 352 height 46
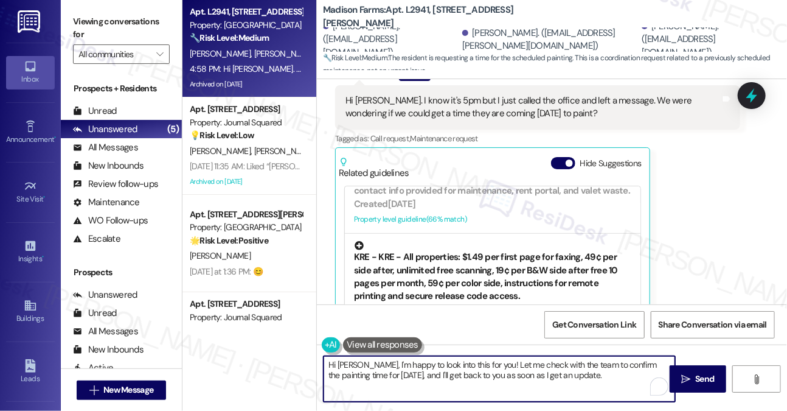
scroll to position [5123, 0]
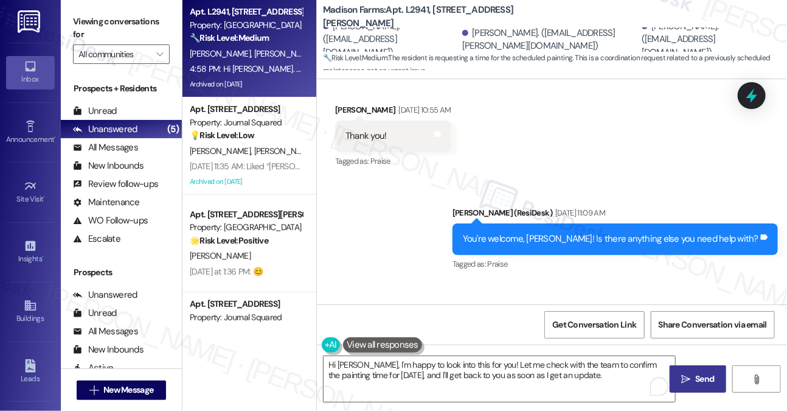
click at [689, 377] on icon "" at bounding box center [686, 379] width 9 height 10
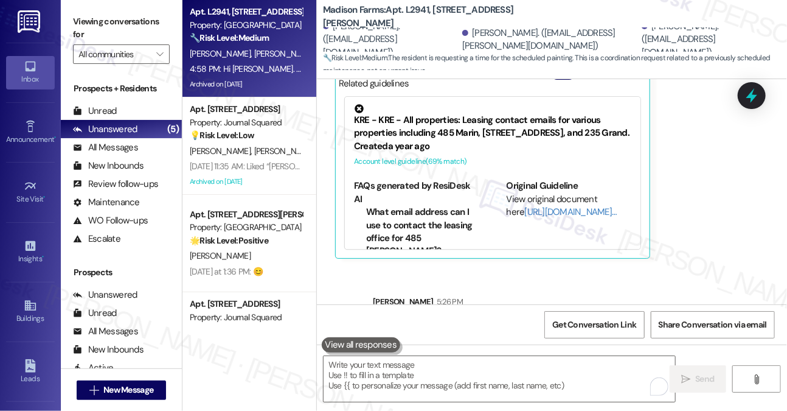
scroll to position [5464, 0]
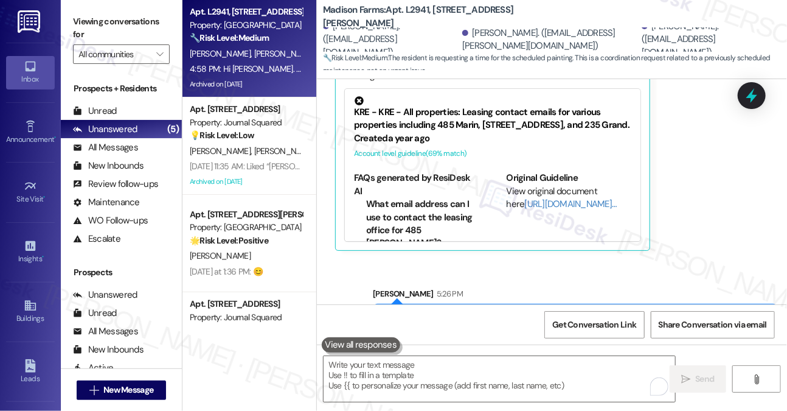
click at [492, 313] on div "Hi [PERSON_NAME], I'm happy to look into this for you! Let me check with the te…" at bounding box center [570, 326] width 375 height 26
click at [490, 313] on div "Hi [PERSON_NAME], I'm happy to look into this for you! Let me check with the te…" at bounding box center [570, 326] width 375 height 26
click at [561, 304] on div "Hi [PERSON_NAME], I'm happy to look into this for you! Let me check with the te…" at bounding box center [575, 326] width 405 height 44
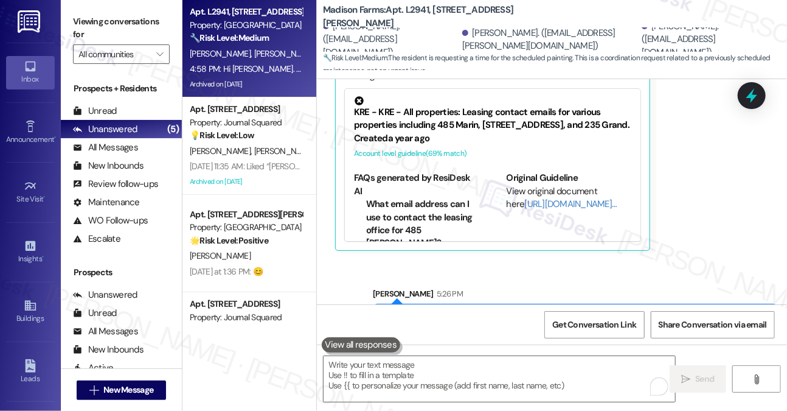
click at [561, 304] on div "Hi [PERSON_NAME], I'm happy to look into this for you! Let me check with the te…" at bounding box center [575, 326] width 405 height 44
click at [635, 278] on div "Sent via SMS [PERSON_NAME] 5:26 PM Hi [PERSON_NAME], I'm happy to look into thi…" at bounding box center [576, 318] width 424 height 80
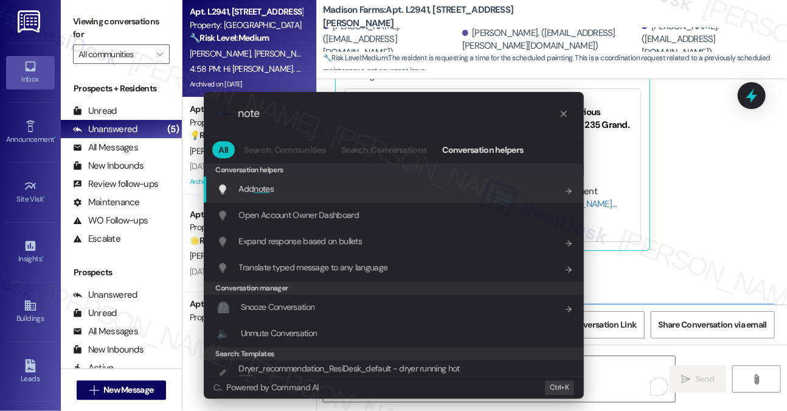
type input "note"
click at [340, 192] on div "Add note s Add shortcut" at bounding box center [395, 188] width 356 height 13
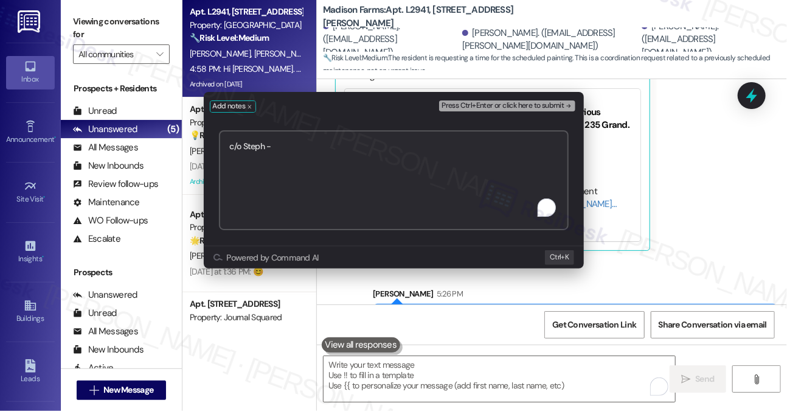
paste textarea "[URL][DOMAIN_NAME]"
type textarea "c/o Steph - [URL][DOMAIN_NAME]"
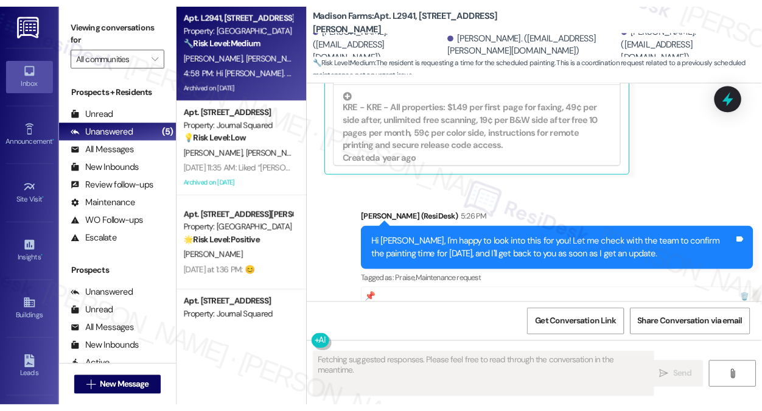
scroll to position [5598, 0]
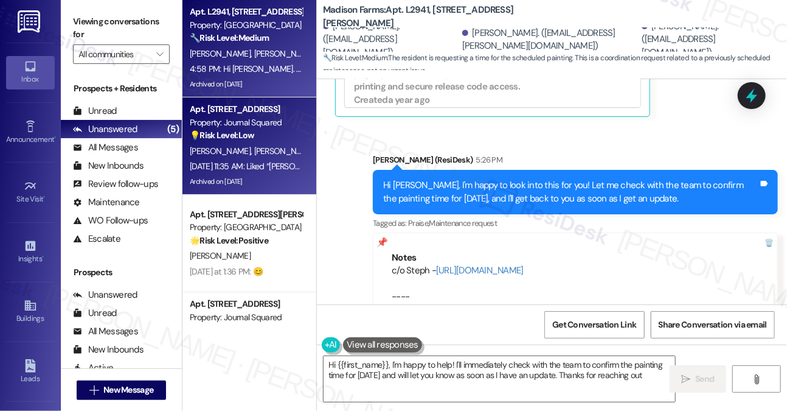
type textarea "Hi {{first_name}}, I'm happy to help! I'll immediately check with the team to c…"
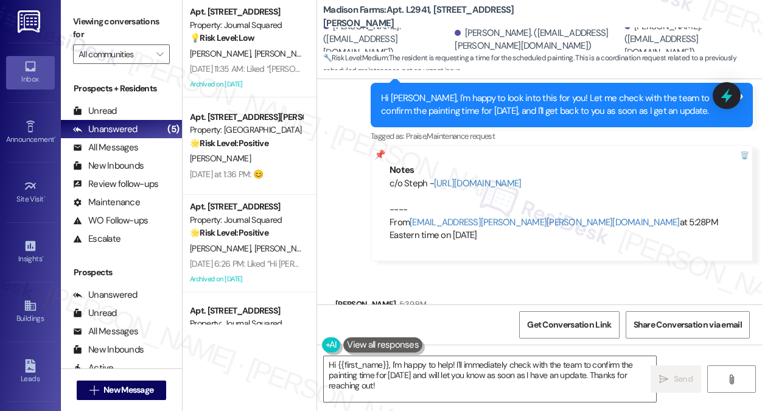
scroll to position [5800, 0]
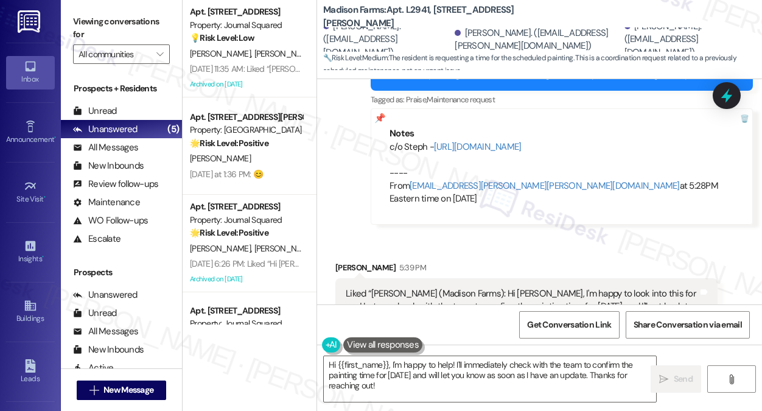
click at [433, 287] on div "Liked “[PERSON_NAME] (Madison Farms): Hi [PERSON_NAME], I'm happy to look into …" at bounding box center [522, 306] width 352 height 39
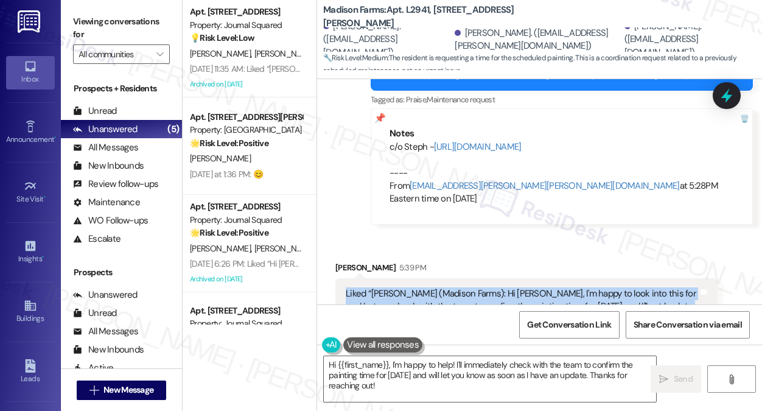
click at [433, 287] on div "Liked “[PERSON_NAME] (Madison Farms): Hi [PERSON_NAME], I'm happy to look into …" at bounding box center [522, 306] width 352 height 39
click at [425, 287] on div "Liked “[PERSON_NAME] (Madison Farms): Hi [PERSON_NAME], I'm happy to look into …" at bounding box center [522, 306] width 352 height 39
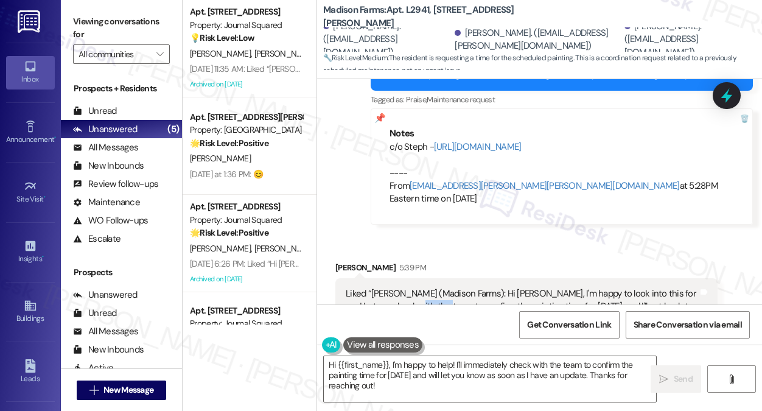
click at [425, 287] on div "Liked “[PERSON_NAME] (Madison Farms): Hi [PERSON_NAME], I'm happy to look into …" at bounding box center [522, 306] width 352 height 39
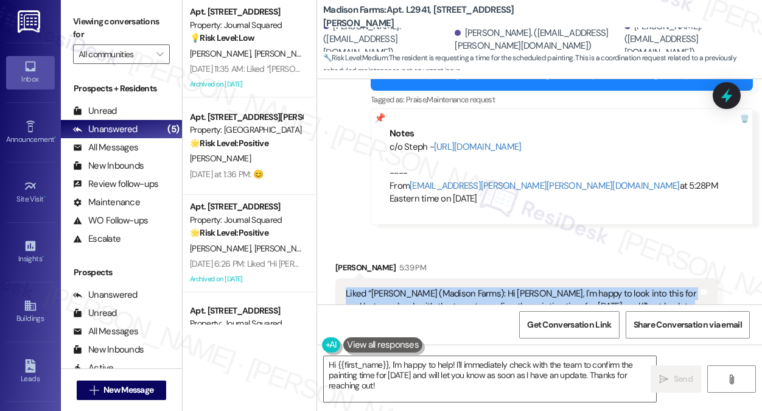
click at [425, 287] on div "Liked “[PERSON_NAME] (Madison Farms): Hi [PERSON_NAME], I'm happy to look into …" at bounding box center [522, 306] width 352 height 39
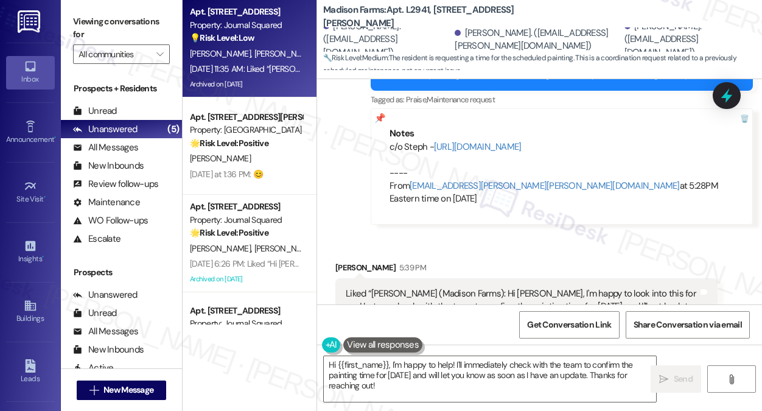
click at [243, 83] on div "Archived on [DATE]" at bounding box center [246, 84] width 115 height 15
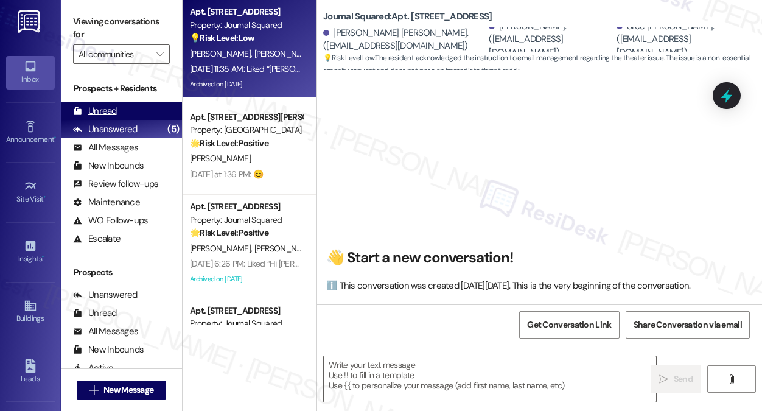
click at [128, 110] on div "Unread (0)" at bounding box center [121, 111] width 121 height 18
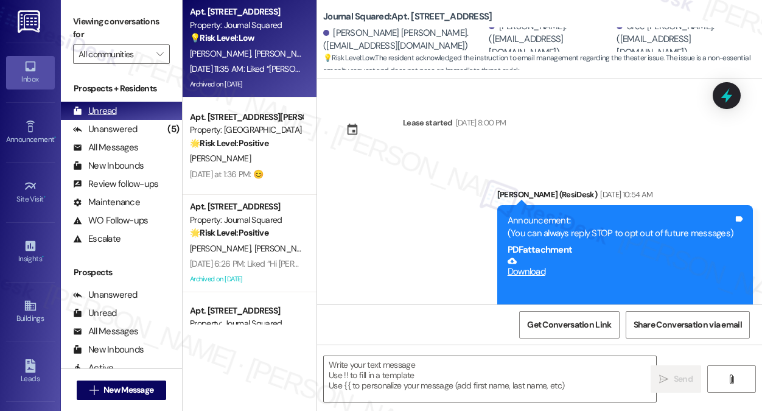
click at [109, 109] on div "Unread" at bounding box center [95, 111] width 44 height 13
click at [106, 109] on div "Unread" at bounding box center [95, 111] width 44 height 13
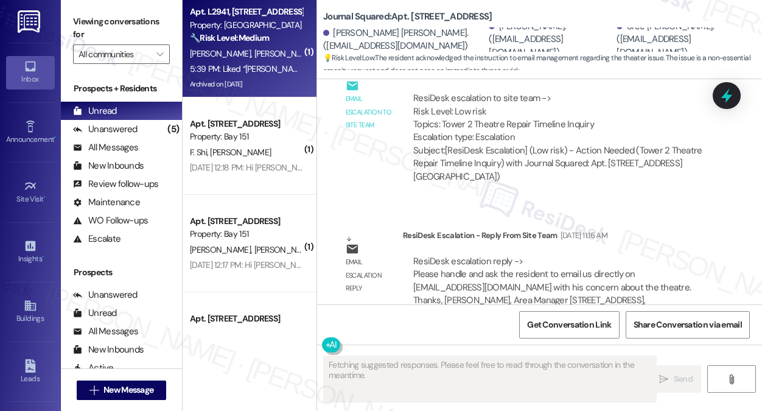
scroll to position [24934, 0]
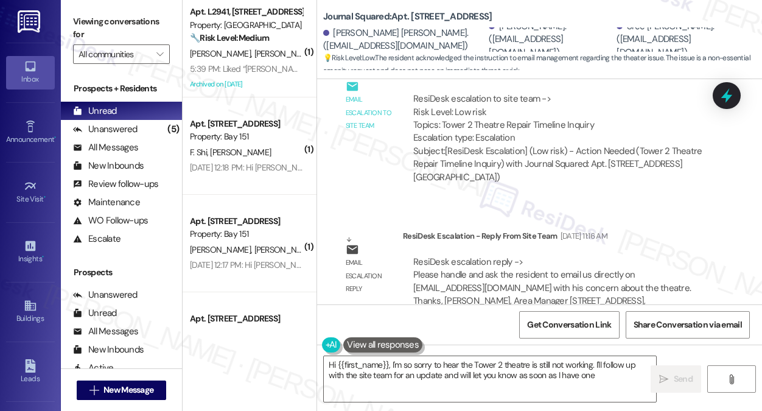
type textarea "Hi {{first_name}}, I'm so sorry to hear the Tower 2 theatre is still not workin…"
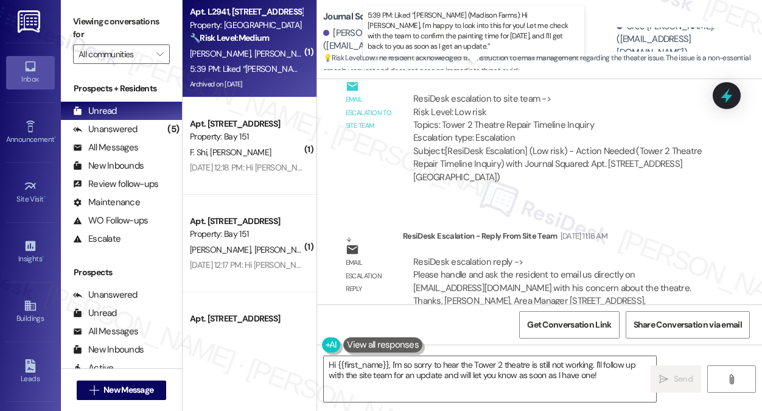
click at [278, 63] on div "5:39 PM: Liked “[PERSON_NAME] (Madison Farms): Hi [PERSON_NAME], I'm happy to l…" at bounding box center [583, 68] width 787 height 11
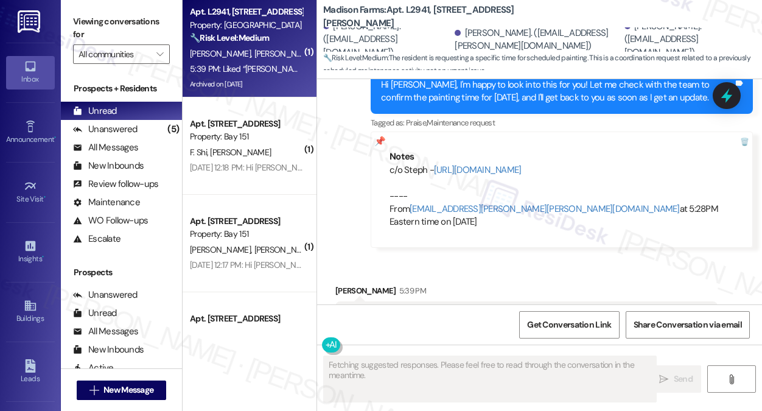
scroll to position [5610, 0]
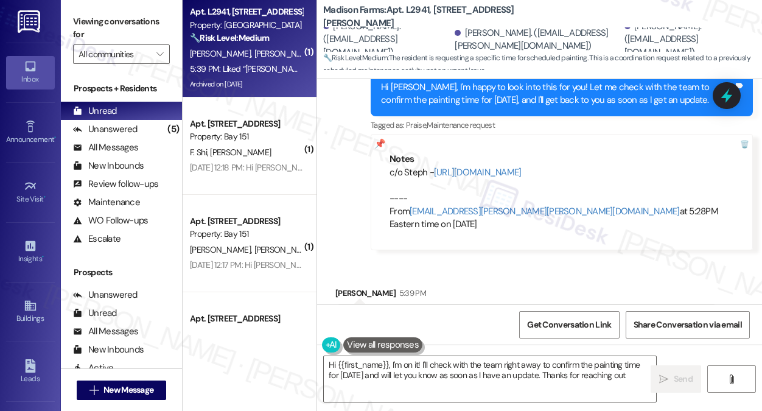
type textarea "Hi {{first_name}}, I'm on it! I'll check with the team right away to confirm th…"
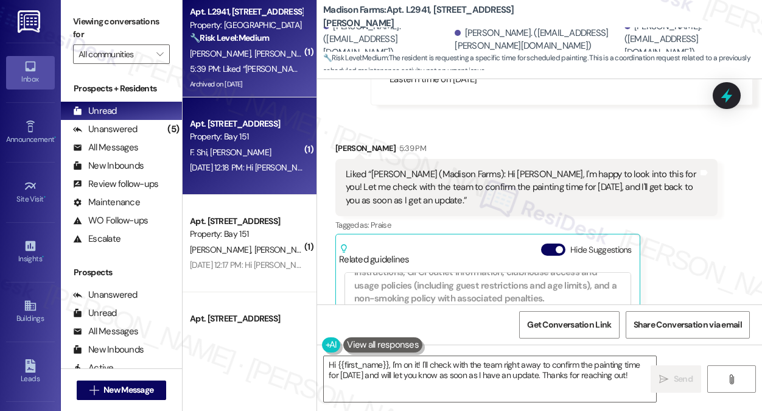
scroll to position [5854, 0]
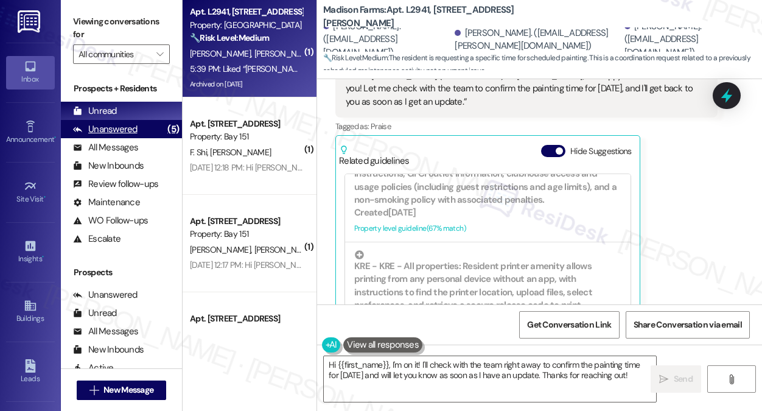
click at [153, 134] on div "Unanswered (5)" at bounding box center [121, 129] width 121 height 18
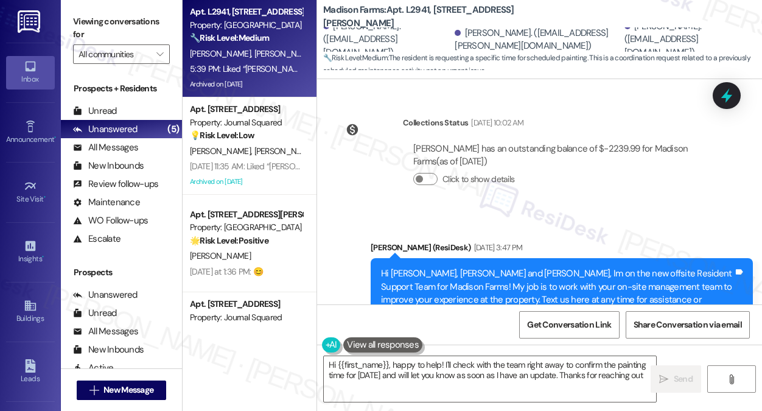
type textarea "Hi {{first_name}}, happy to help! I'll check with the team right away to confir…"
